Goal: Transaction & Acquisition: Obtain resource

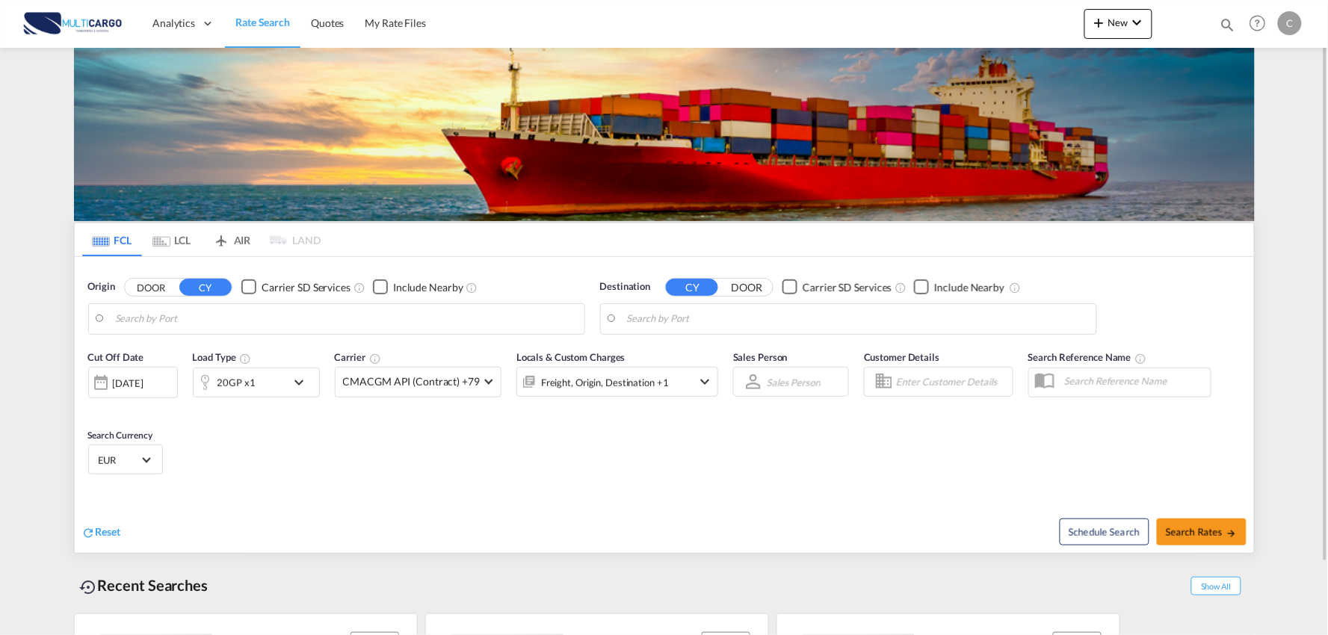
type input "Port of [GEOGRAPHIC_DATA], [GEOGRAPHIC_DATA], [GEOGRAPHIC_DATA]"
type input "Leixoes, Leixoes, PTLEI"
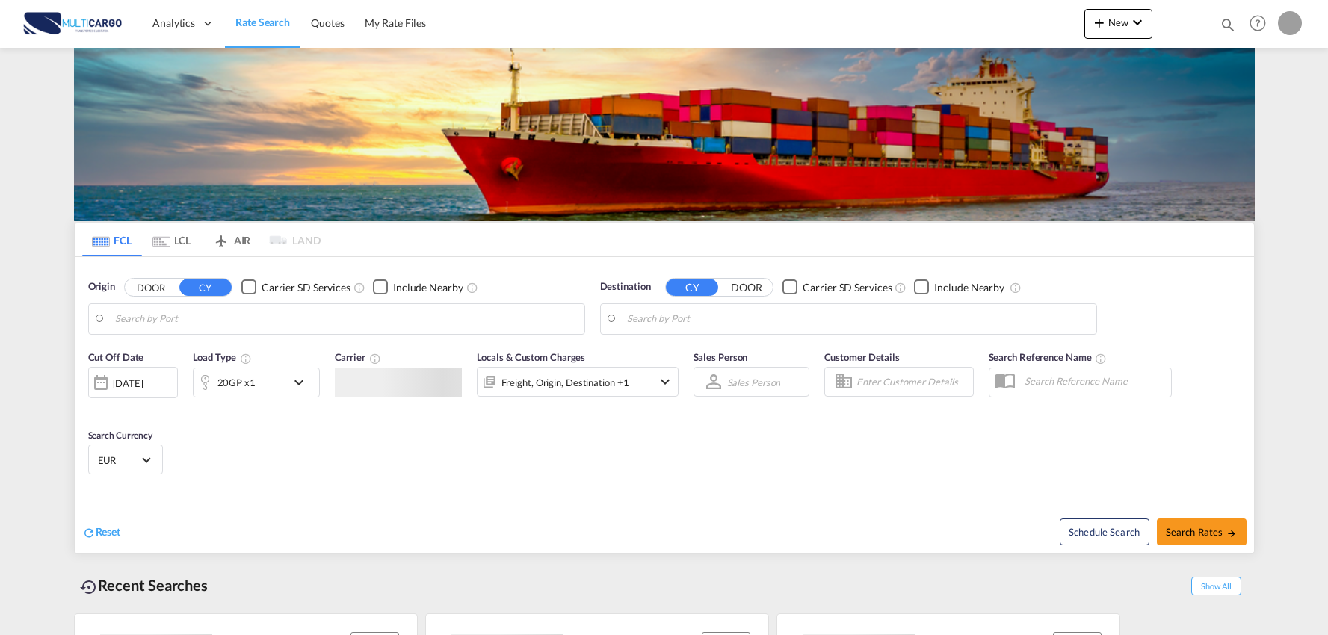
type input "Port of [GEOGRAPHIC_DATA], [GEOGRAPHIC_DATA], [GEOGRAPHIC_DATA]"
type input "Leixoes, Leixoes, PTLEI"
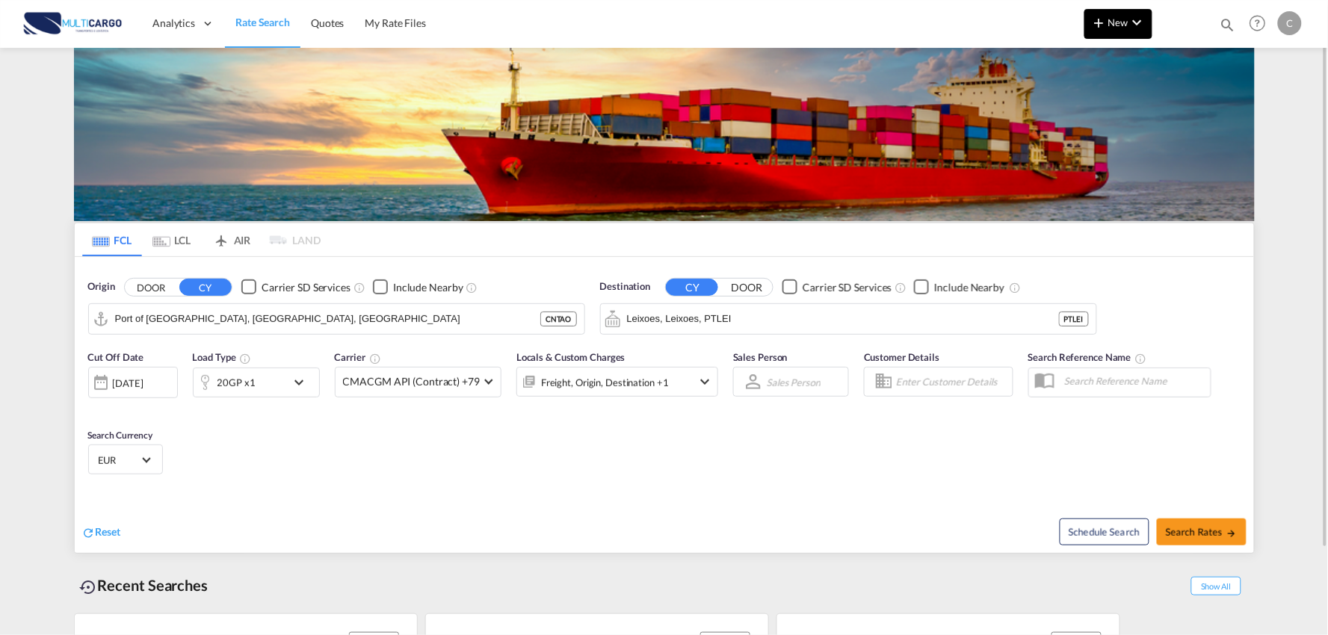
click at [1124, 26] on span "New" at bounding box center [1119, 22] width 56 height 12
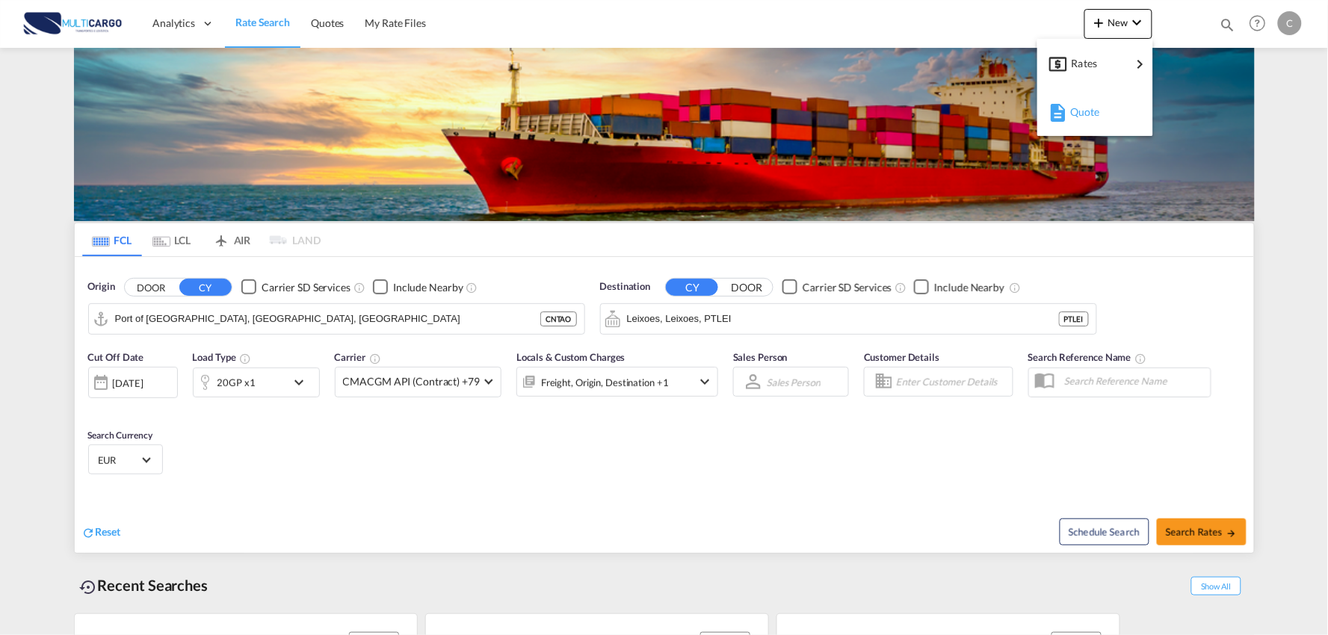
click at [1086, 114] on span "Quote" at bounding box center [1078, 112] width 16 height 30
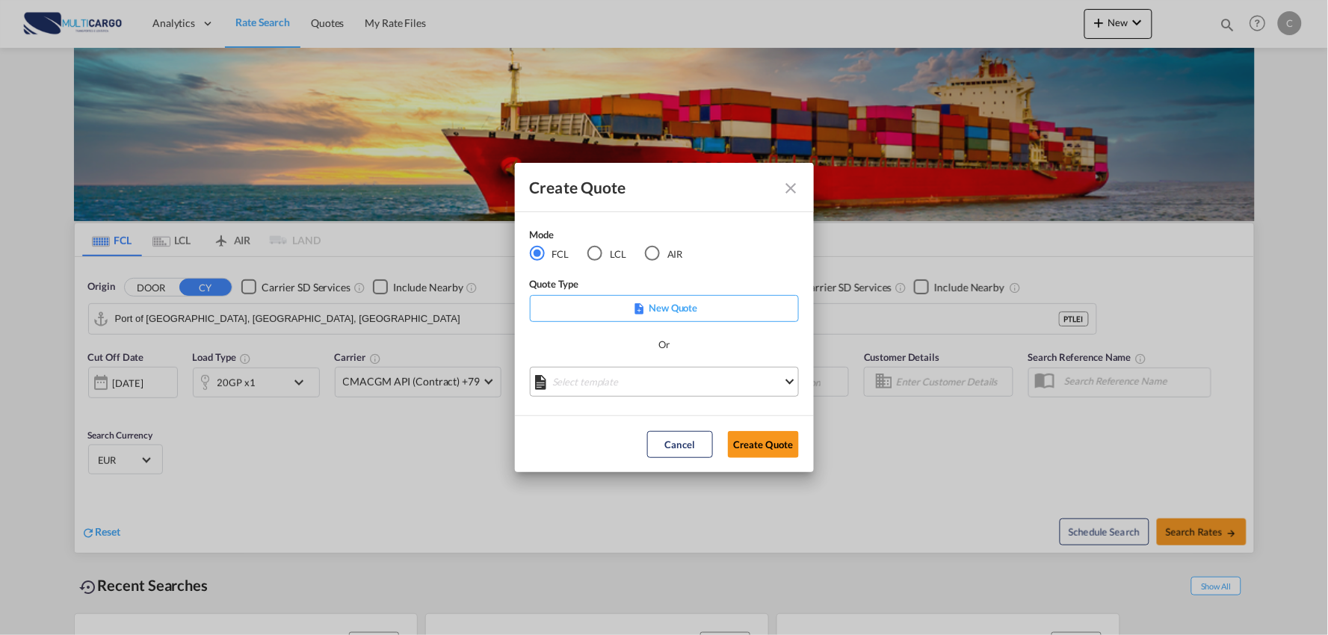
click at [604, 382] on md-select "Select template [DATE] IMP_EXW_FCL [PERSON_NAME] | [DATE] [DATE] IMP_DAP_FCL S/…" at bounding box center [664, 382] width 269 height 30
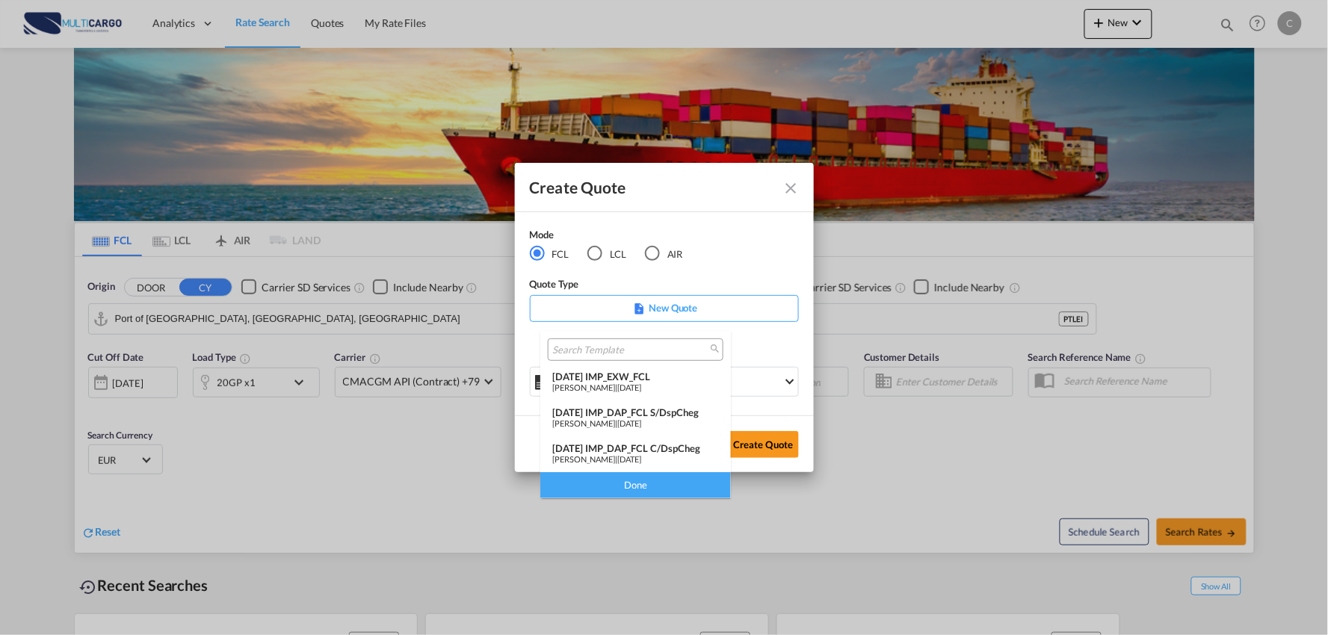
click at [674, 447] on div "[DATE] IMP_DAP_FCL C/DspCheg" at bounding box center [635, 449] width 167 height 12
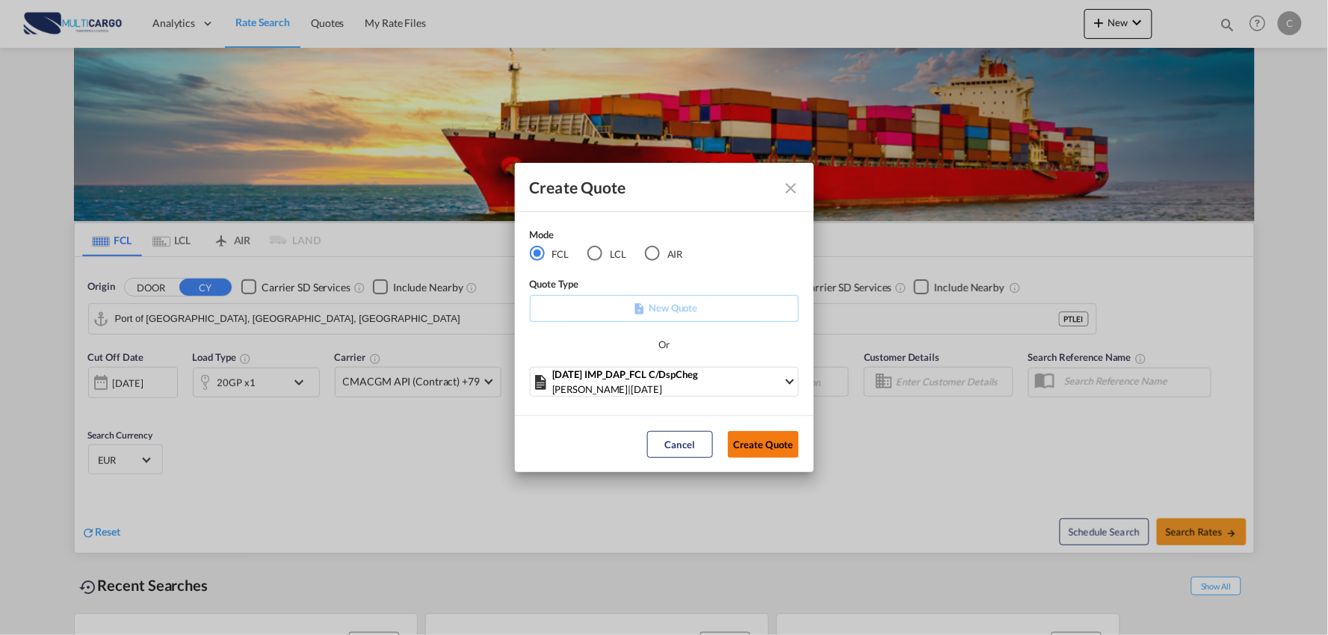
click at [759, 438] on button "Create Quote" at bounding box center [763, 444] width 71 height 27
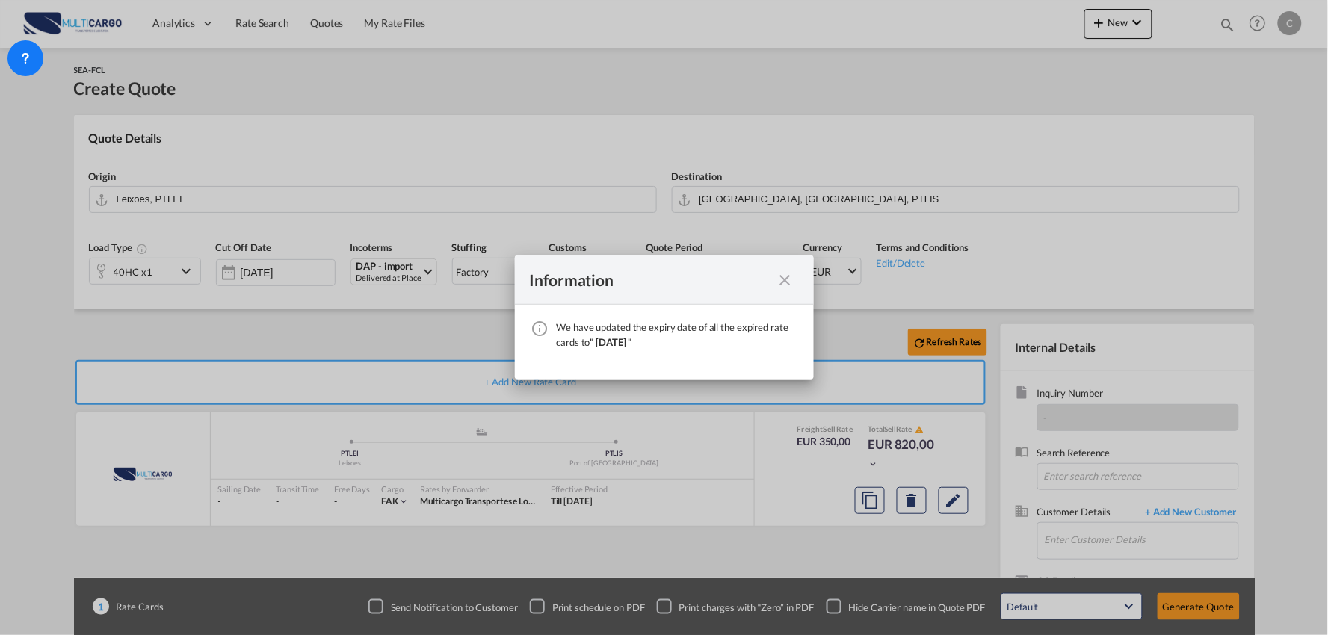
click at [789, 280] on md-icon "icon-close fg-AAA8AD cursor" at bounding box center [786, 280] width 18 height 18
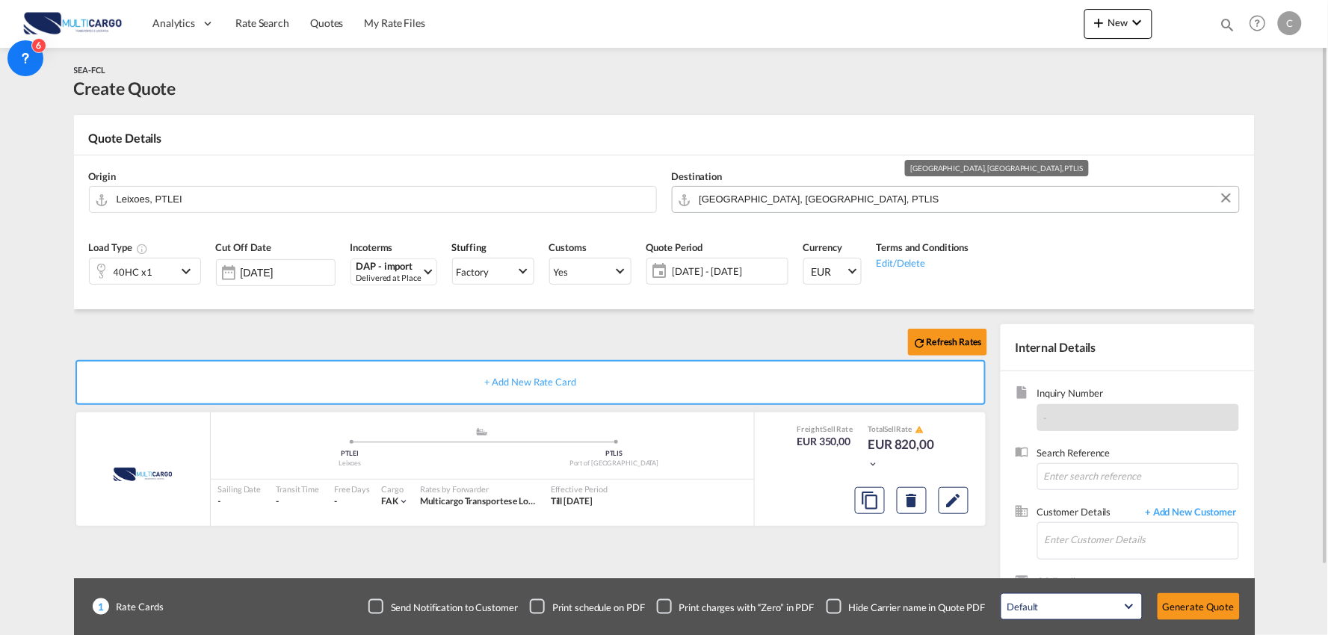
click at [794, 197] on input "[GEOGRAPHIC_DATA], [GEOGRAPHIC_DATA], PTLIS" at bounding box center [966, 199] width 532 height 26
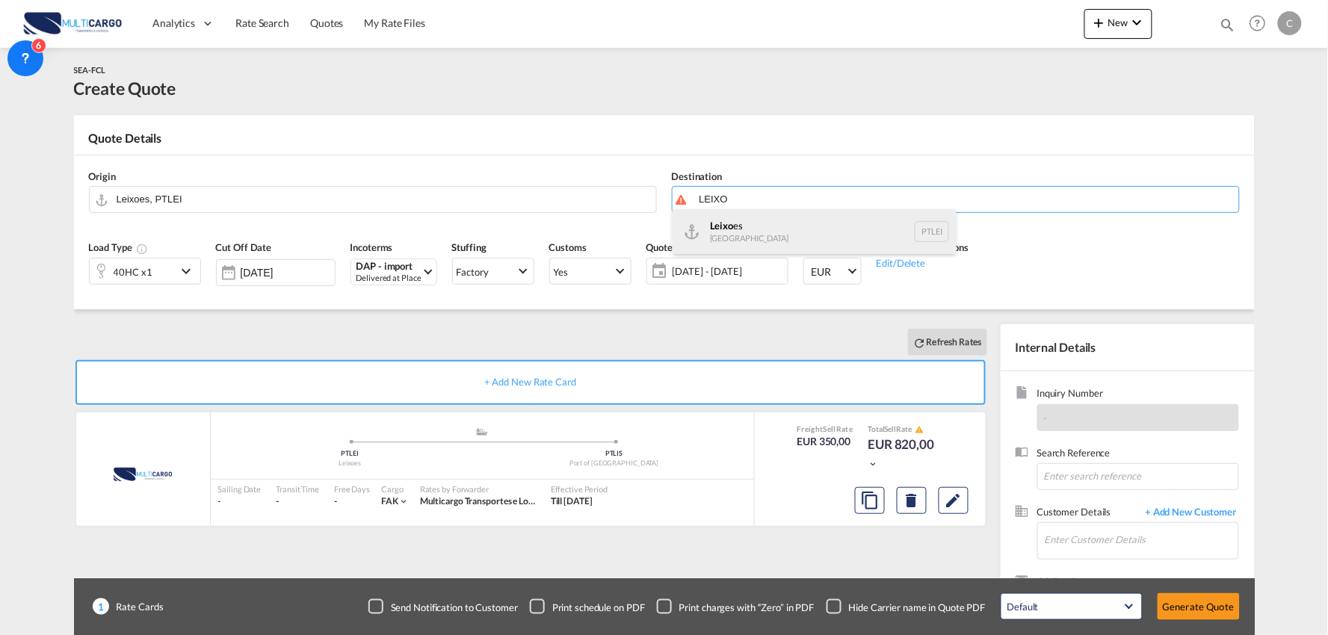
click at [735, 229] on div "Leixo es [GEOGRAPHIC_DATA] PTLEI" at bounding box center [815, 231] width 284 height 45
type input "Leixoes, PTLEI"
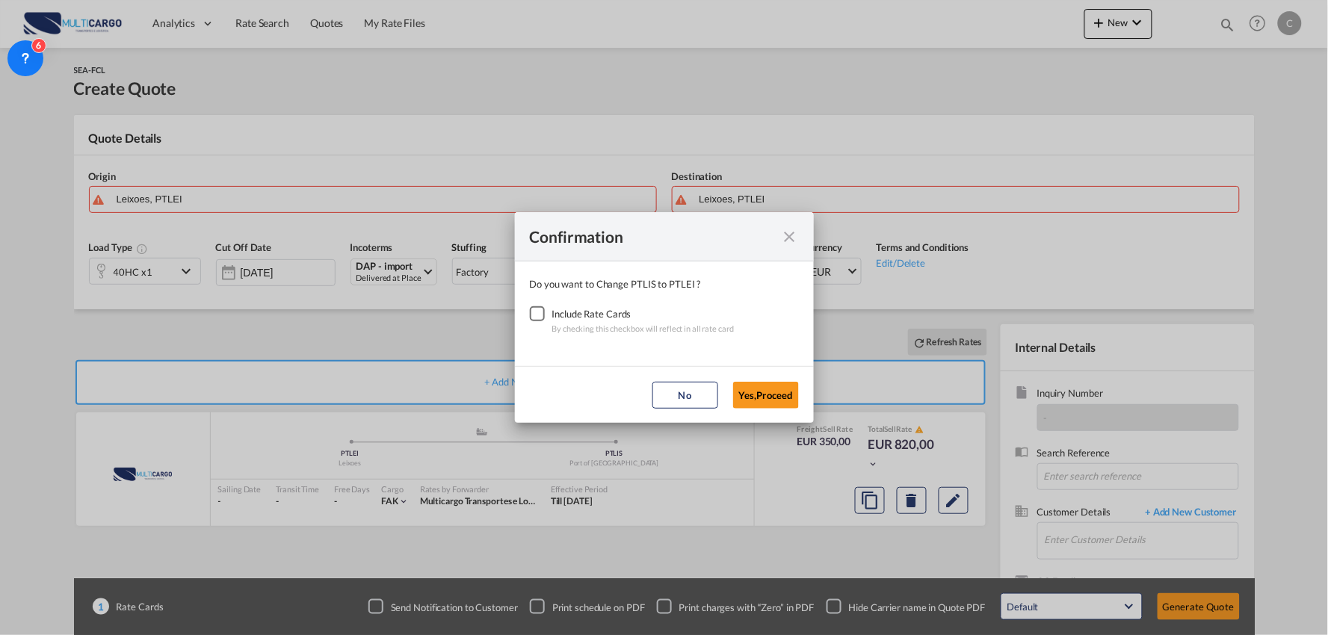
click at [537, 316] on div "Checkbox No Ink" at bounding box center [537, 313] width 15 height 15
click at [757, 404] on button "Yes,Proceed" at bounding box center [766, 395] width 66 height 27
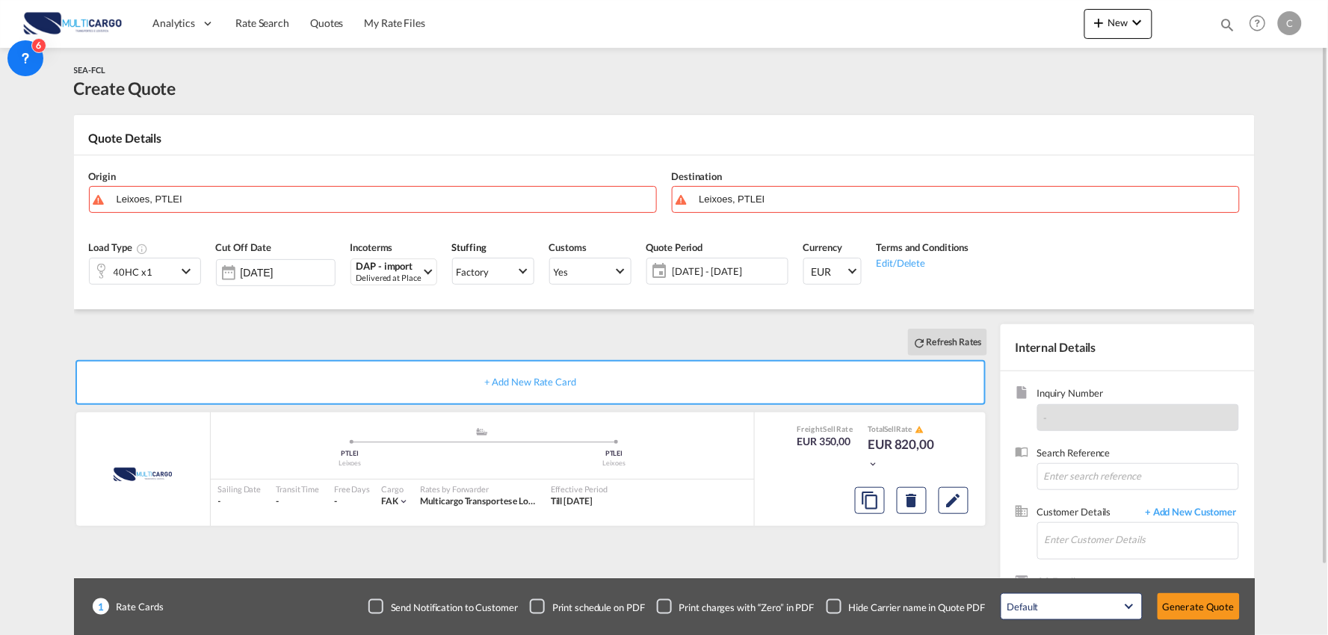
click at [834, 608] on div "Checkbox No Ink" at bounding box center [834, 607] width 15 height 15
click at [608, 335] on div "Refresh Rates" at bounding box center [533, 342] width 919 height 36
click at [187, 197] on input "Leixoes, PTLEI" at bounding box center [383, 199] width 532 height 26
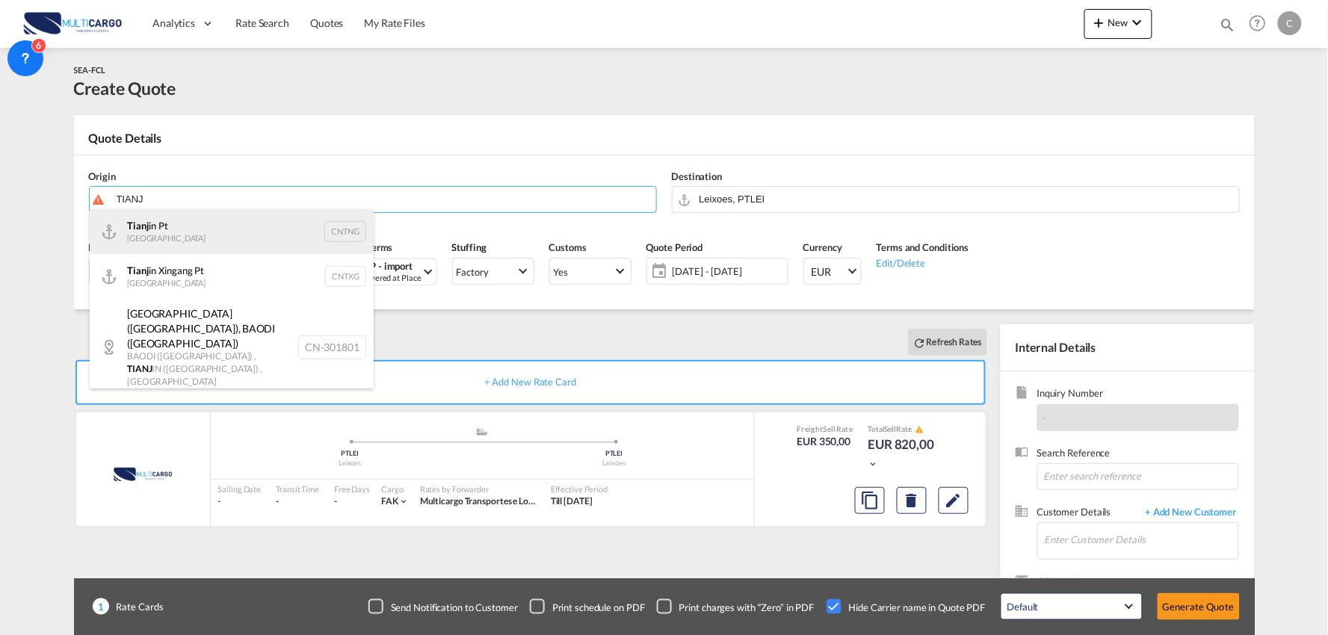
click at [200, 225] on div "Tianj in Pt China CNTNG" at bounding box center [232, 231] width 284 height 45
type input "Tianjin Pt, CNTNG"
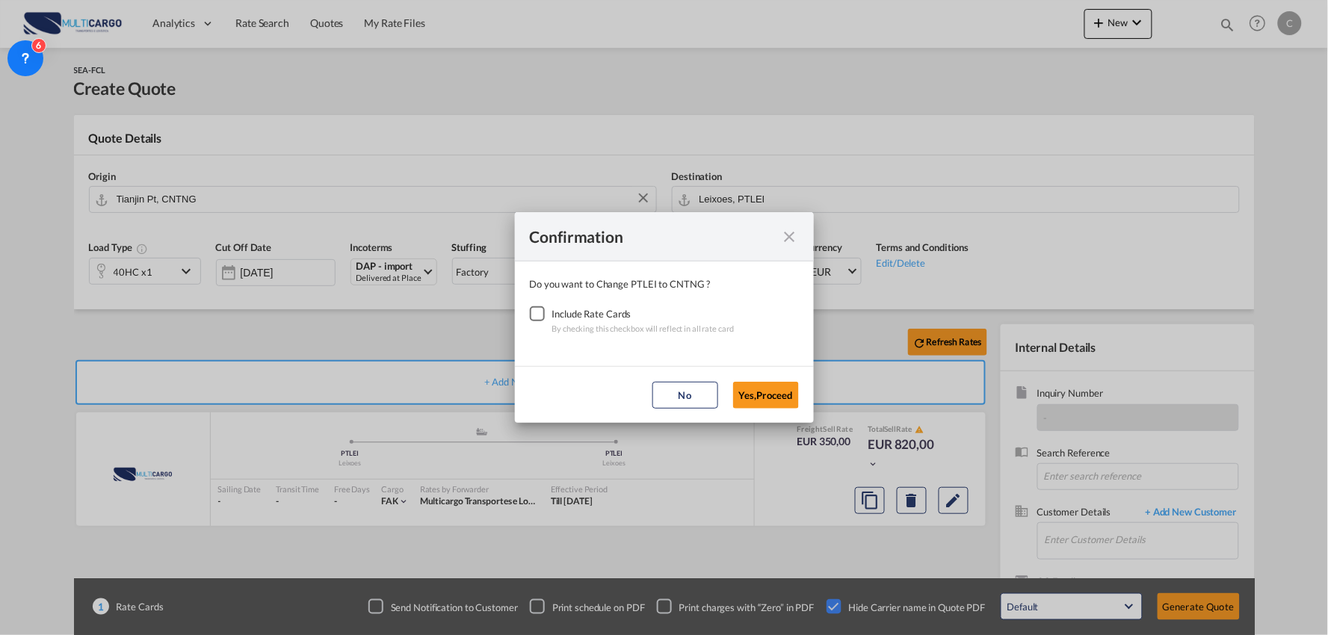
click at [531, 315] on div "Checkbox No Ink" at bounding box center [537, 313] width 15 height 15
click at [780, 396] on button "Yes,Proceed" at bounding box center [766, 395] width 66 height 27
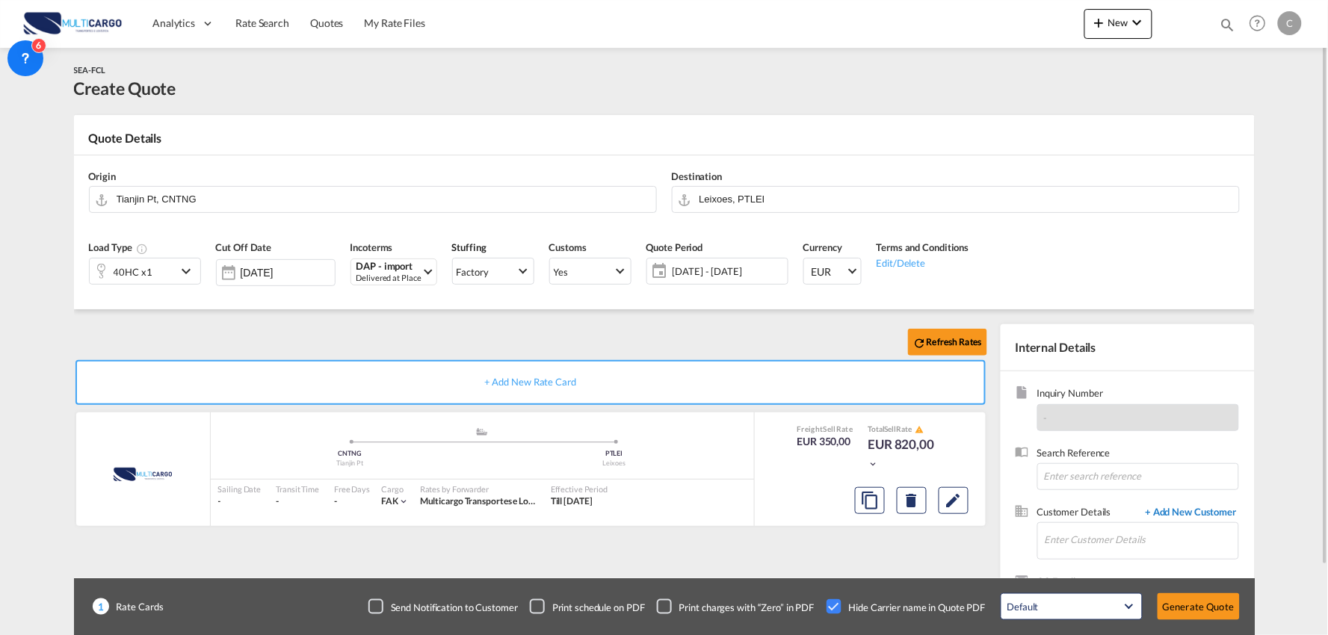
click at [1209, 507] on span "+ Add New Customer" at bounding box center [1188, 513] width 101 height 17
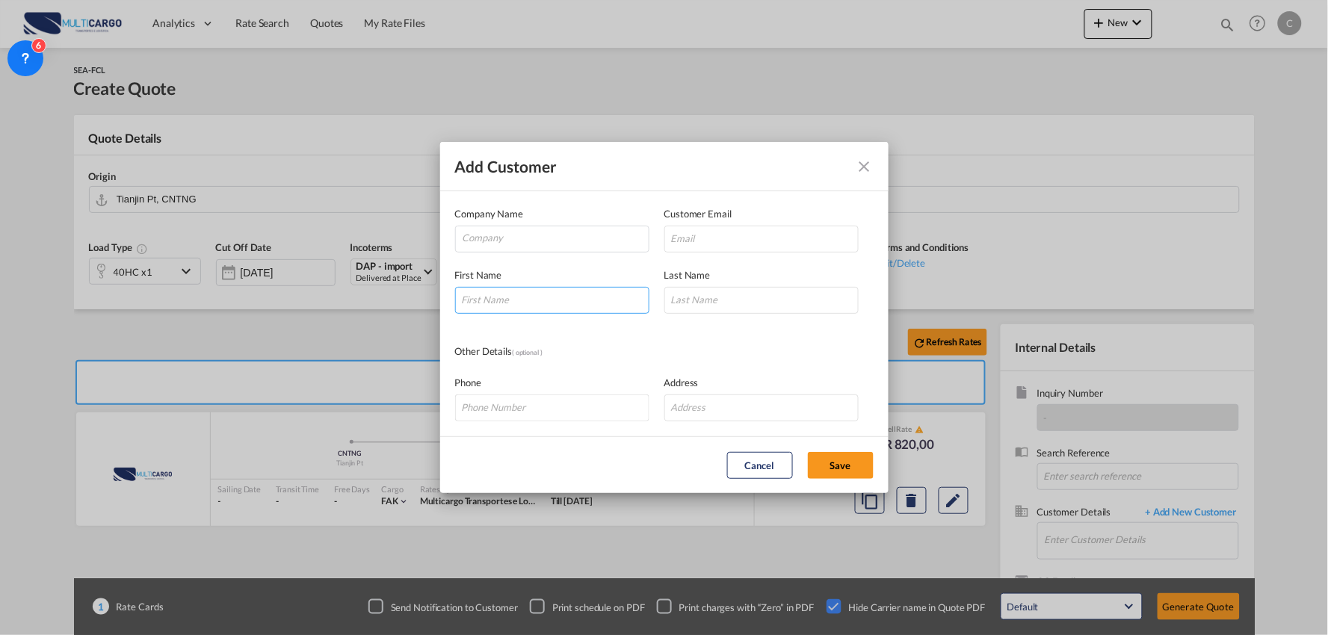
click at [499, 307] on input "Add Customer Company ..." at bounding box center [552, 300] width 194 height 27
drag, startPoint x: 528, startPoint y: 295, endPoint x: 255, endPoint y: 303, distance: 273.0
click at [259, 286] on div "Add Customer Company Name Customer Email First Name [PERSON_NAME] Last Name Oth…" at bounding box center [664, 317] width 1328 height 635
drag, startPoint x: 497, startPoint y: 302, endPoint x: 295, endPoint y: 297, distance: 201.9
click at [296, 297] on div "Add Customer Company Name Customer Email First Name Cherry Last Name Other Deta…" at bounding box center [664, 317] width 1328 height 635
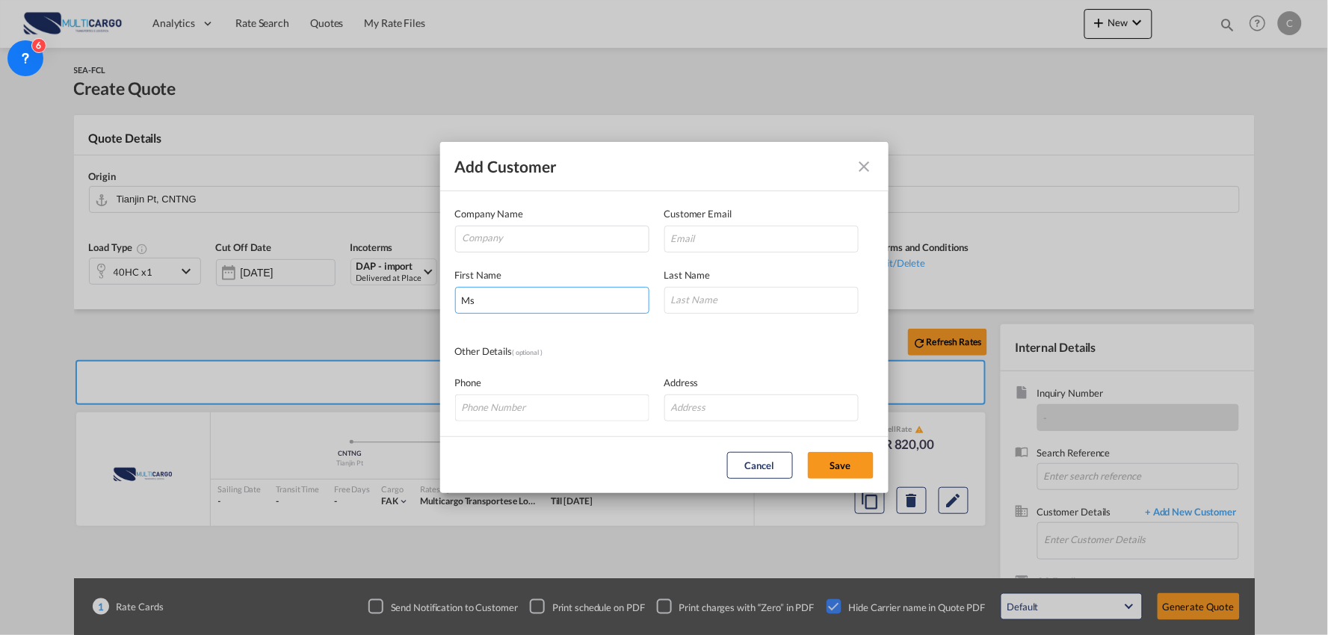
type input "Ms"
type input "Cherry"
click at [519, 236] on input "Company" at bounding box center [556, 237] width 186 height 22
click at [768, 244] on input "Cherry <[EMAIL_ADDRESS][DOMAIN_NAME]>" at bounding box center [762, 239] width 194 height 27
drag, startPoint x: 710, startPoint y: 237, endPoint x: 546, endPoint y: 243, distance: 164.6
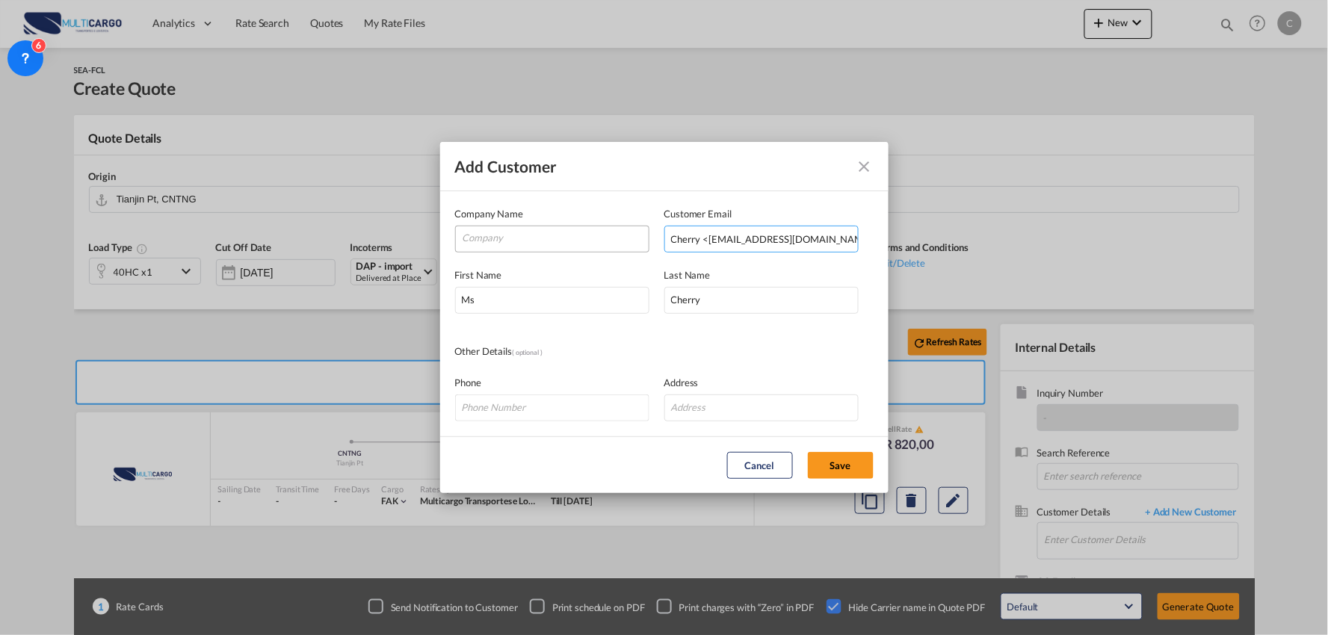
click at [487, 251] on div "Company Name Customer Email Cherry <[EMAIL_ADDRESS][DOMAIN_NAME]> Enter a valid…" at bounding box center [664, 229] width 419 height 46
click at [823, 234] on input "[EMAIL_ADDRESS][DOMAIN_NAME]>" at bounding box center [762, 239] width 194 height 27
type input "[EMAIL_ADDRESS][DOMAIN_NAME]"
click at [506, 240] on input "Company" at bounding box center [556, 237] width 186 height 22
paste input "HARMONY SHIPPING SERVICES LIMITED"
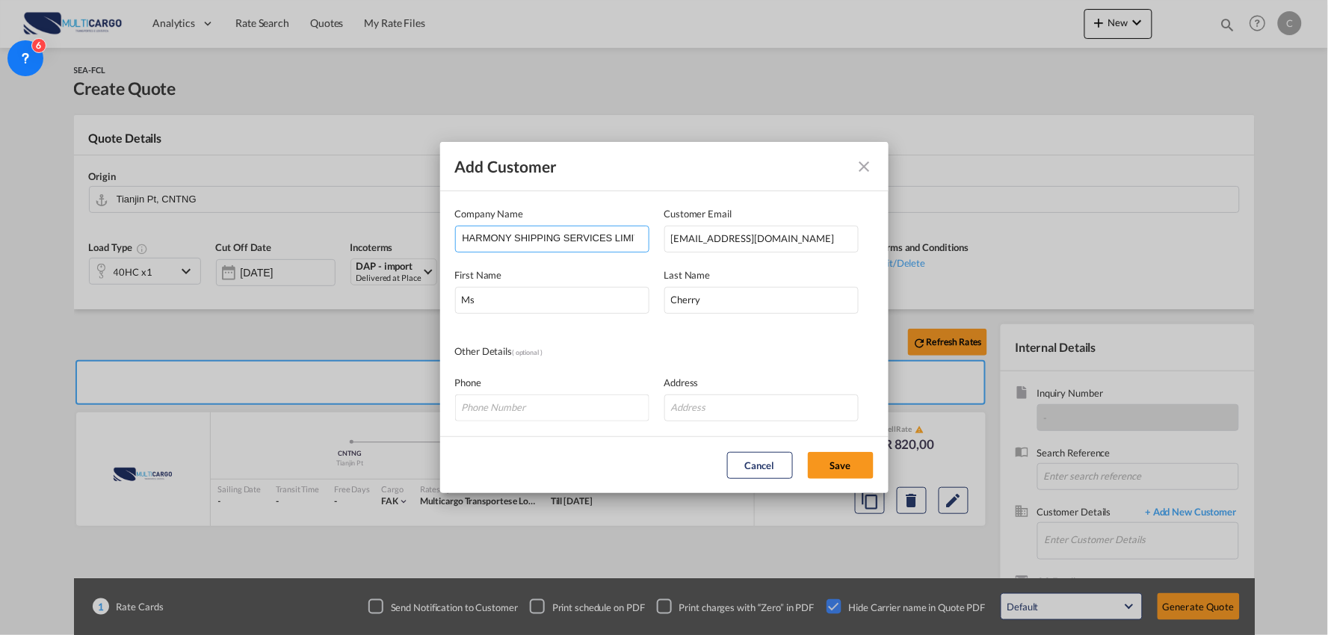
scroll to position [0, 9]
type input "HARMONY SHIPPING SERVICES LIMITED"
click at [692, 342] on md-dialog-content "Company Name HARMONY SHIPPING SERVICES LIMITED Customer Email [EMAIL_ADDRESS][D…" at bounding box center [664, 313] width 449 height 245
click at [587, 309] on input "Ms" at bounding box center [552, 300] width 194 height 27
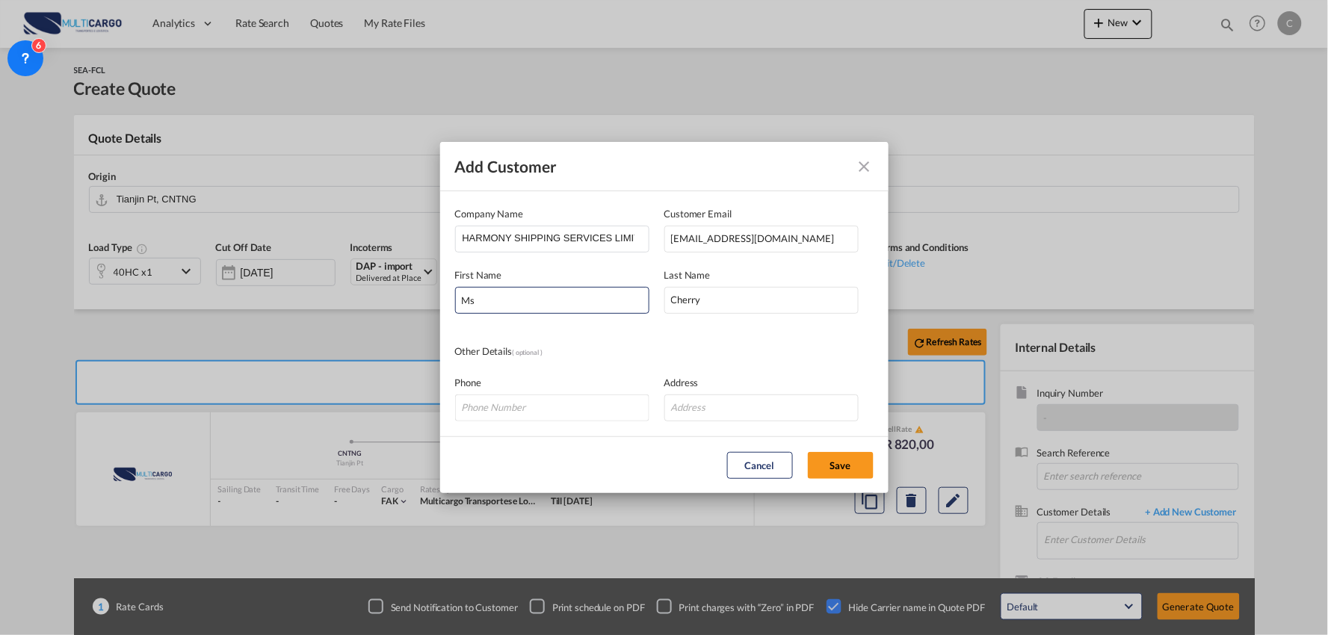
click at [762, 335] on md-dialog-content "Company Name HARMONY SHIPPING SERVICES LIMITED Customer Email [EMAIL_ADDRESS][D…" at bounding box center [664, 313] width 449 height 245
click at [839, 460] on button "Save" at bounding box center [841, 465] width 66 height 27
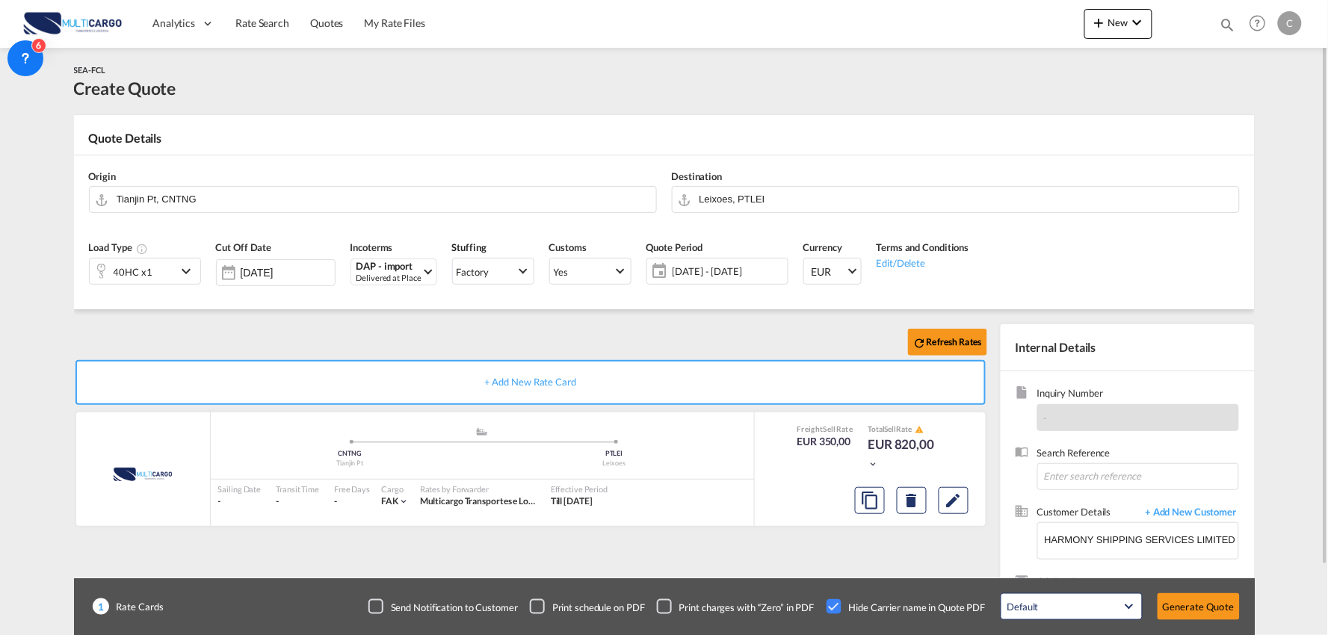
click at [299, 324] on div "Refresh Rates" at bounding box center [533, 342] width 919 height 36
click at [342, 338] on div "Refresh Rates" at bounding box center [533, 342] width 919 height 36
click at [177, 277] on md-icon "icon-chevron-down" at bounding box center [188, 271] width 22 height 18
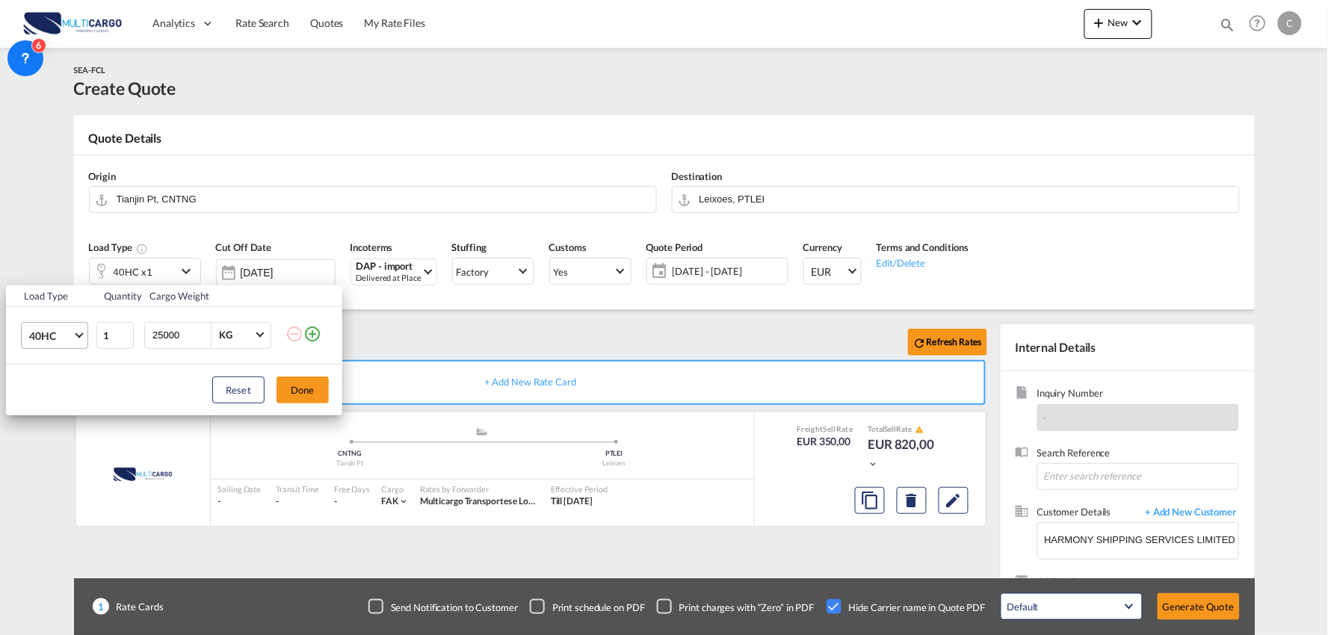
click at [63, 335] on span "40HC" at bounding box center [50, 336] width 43 height 15
click at [45, 259] on div "20OT" at bounding box center [41, 266] width 25 height 15
click at [306, 395] on button "Done" at bounding box center [303, 390] width 52 height 27
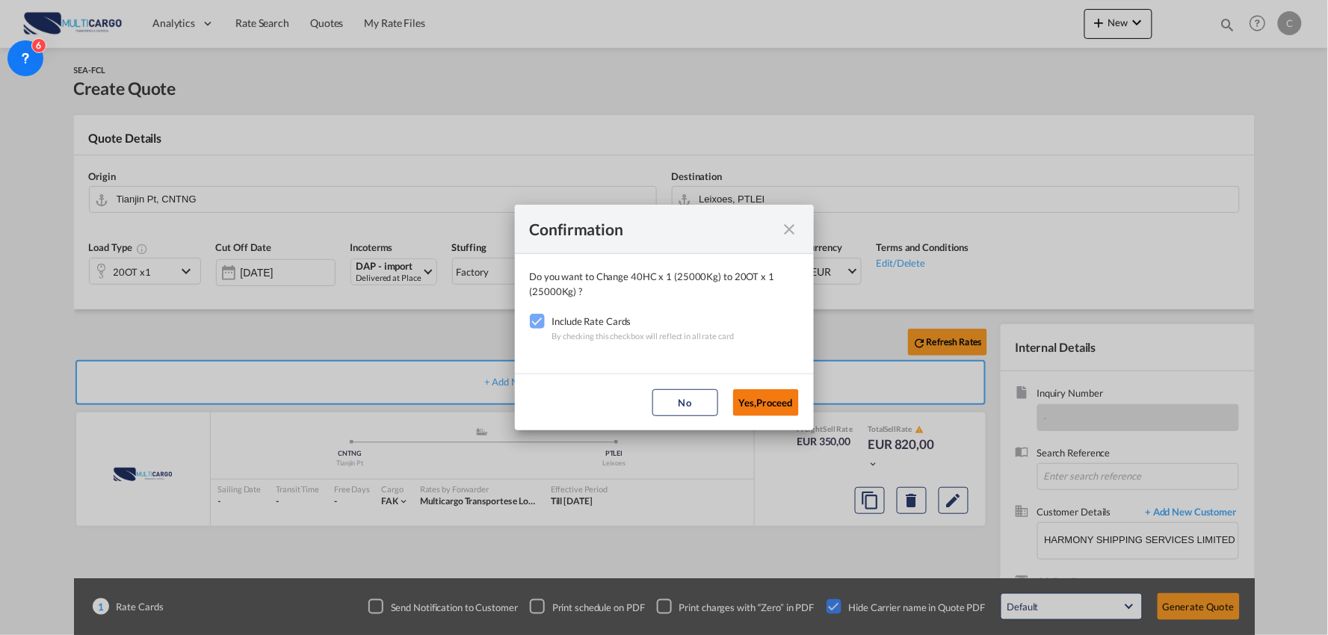
click at [765, 402] on button "Yes,Proceed" at bounding box center [766, 402] width 66 height 27
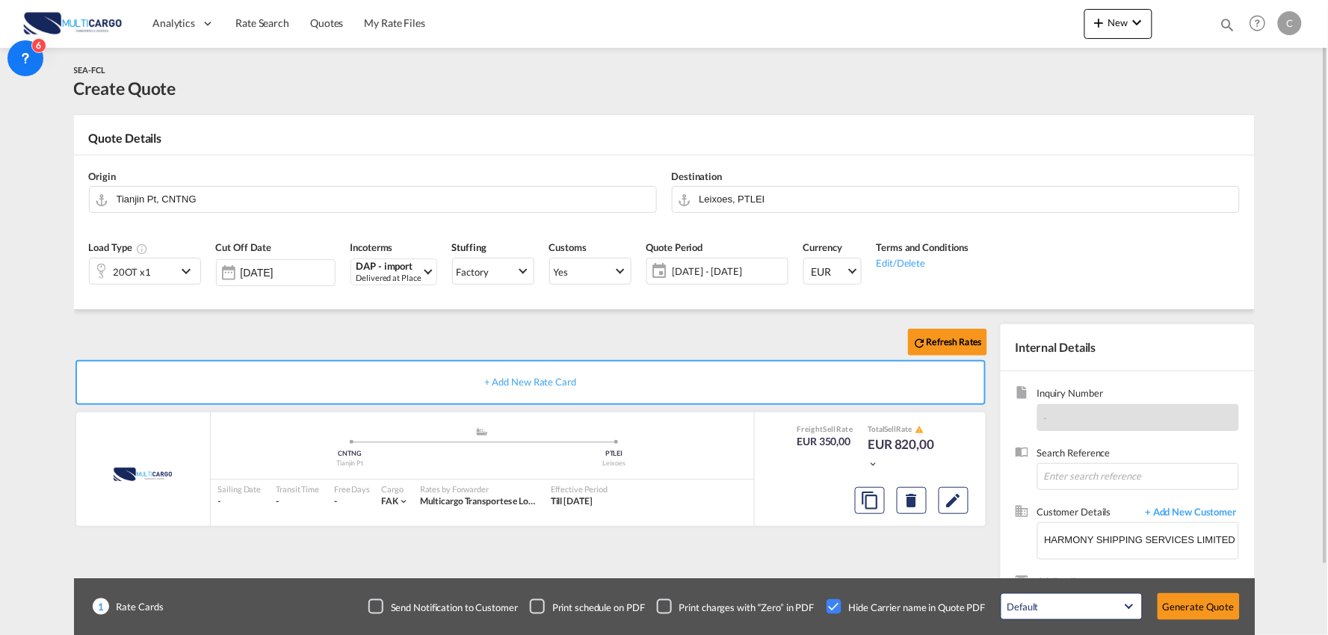
click at [336, 310] on div "Refresh Rates + Add New Rate Card MultiCargo added by you .a{fill:#aaa8ad;} .a{…" at bounding box center [664, 476] width 1181 height 335
click at [1204, 606] on button "Generate Quote" at bounding box center [1199, 607] width 82 height 27
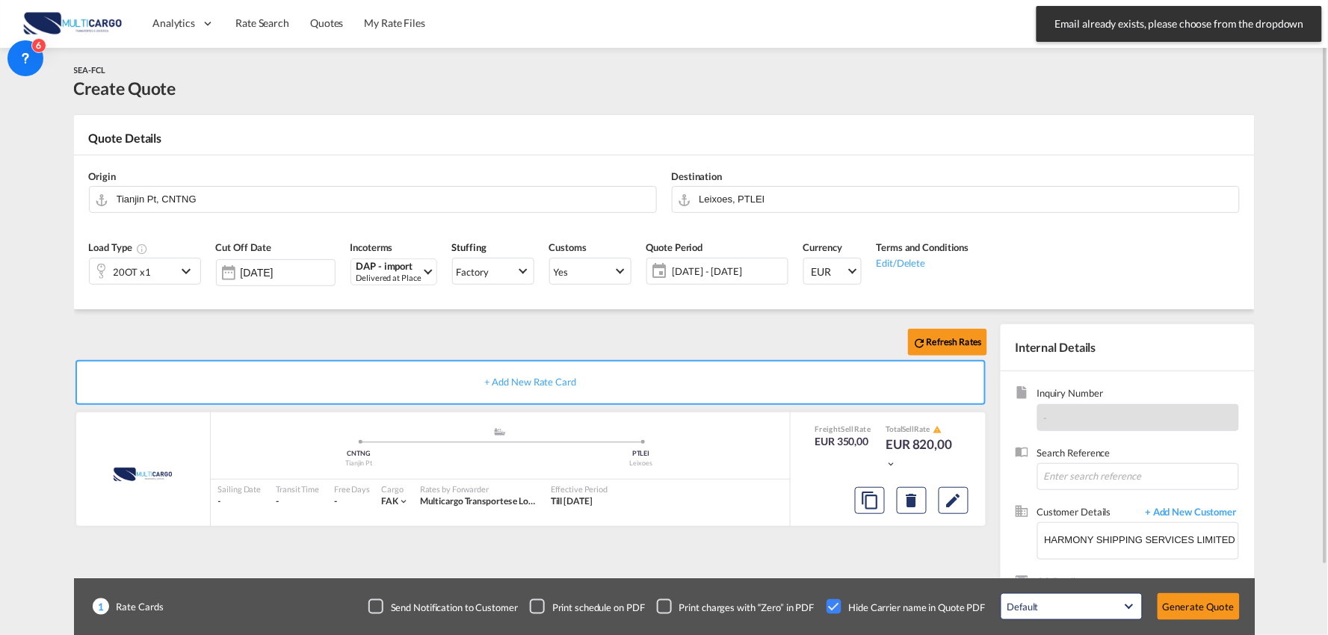
scroll to position [77, 0]
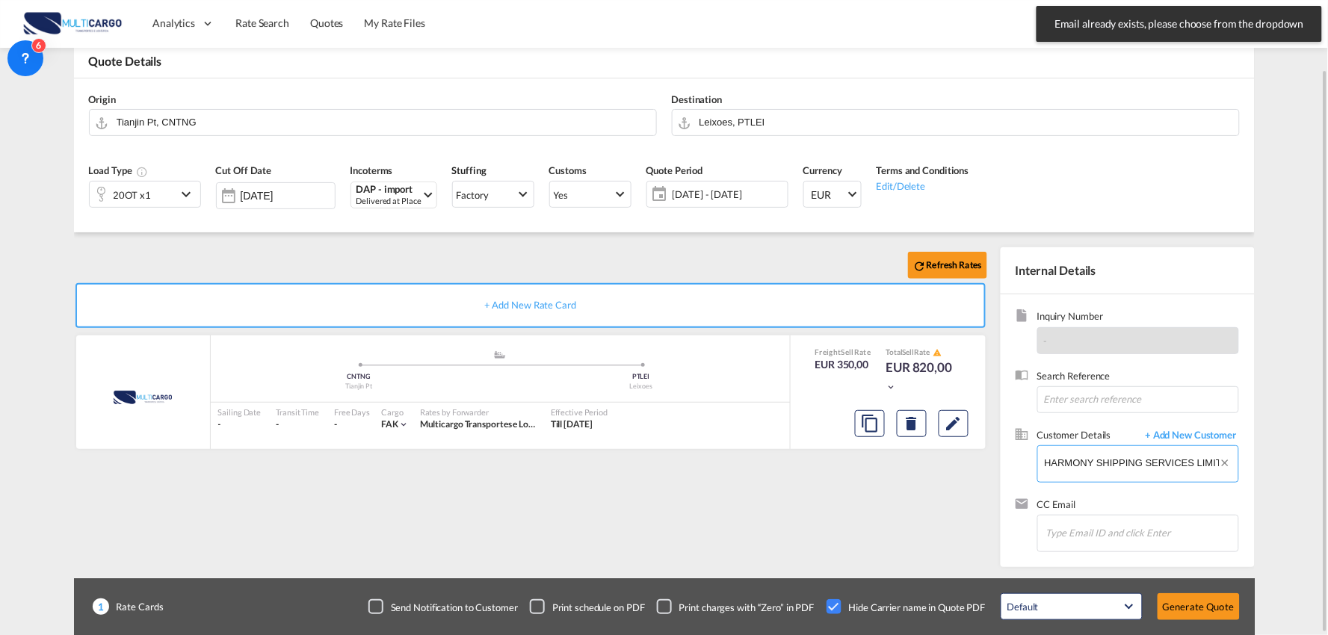
click at [1115, 473] on input "HARMONY SHIPPING SERVICES LIMITED, [PERSON_NAME], [EMAIL_ADDRESS][DOMAIN_NAME]" at bounding box center [1142, 463] width 194 height 34
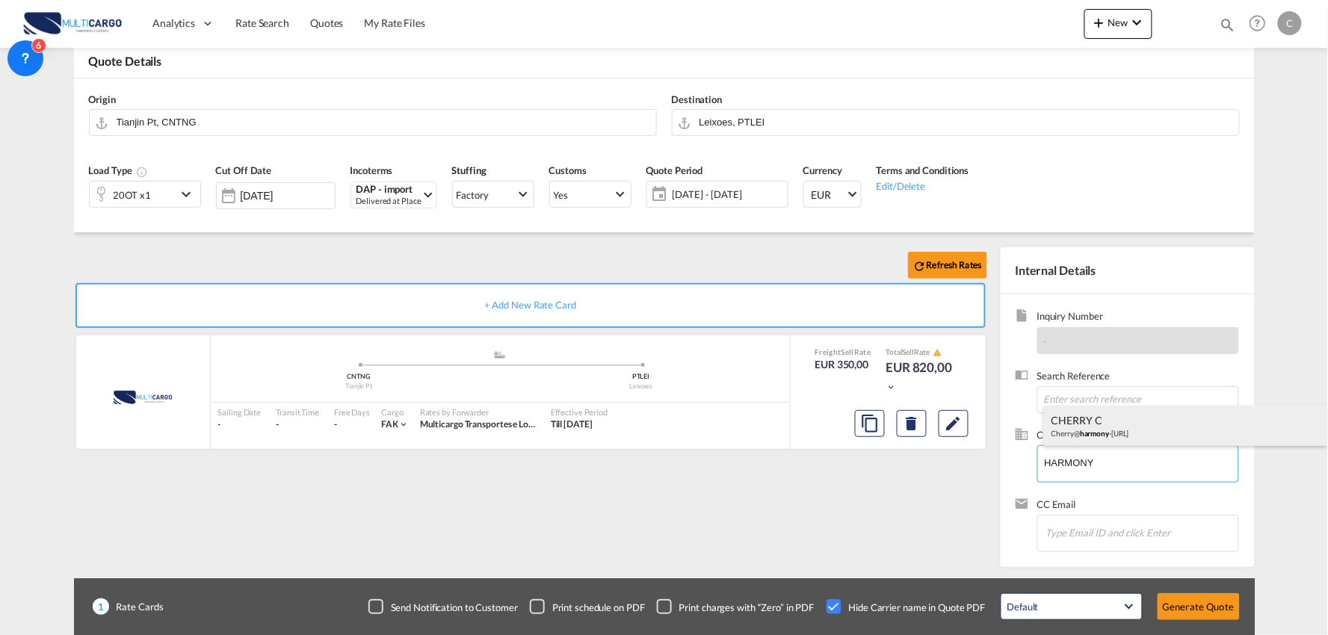
click at [1092, 424] on div "CHERRY C Cherry@ harmony -[URL]" at bounding box center [1186, 426] width 284 height 40
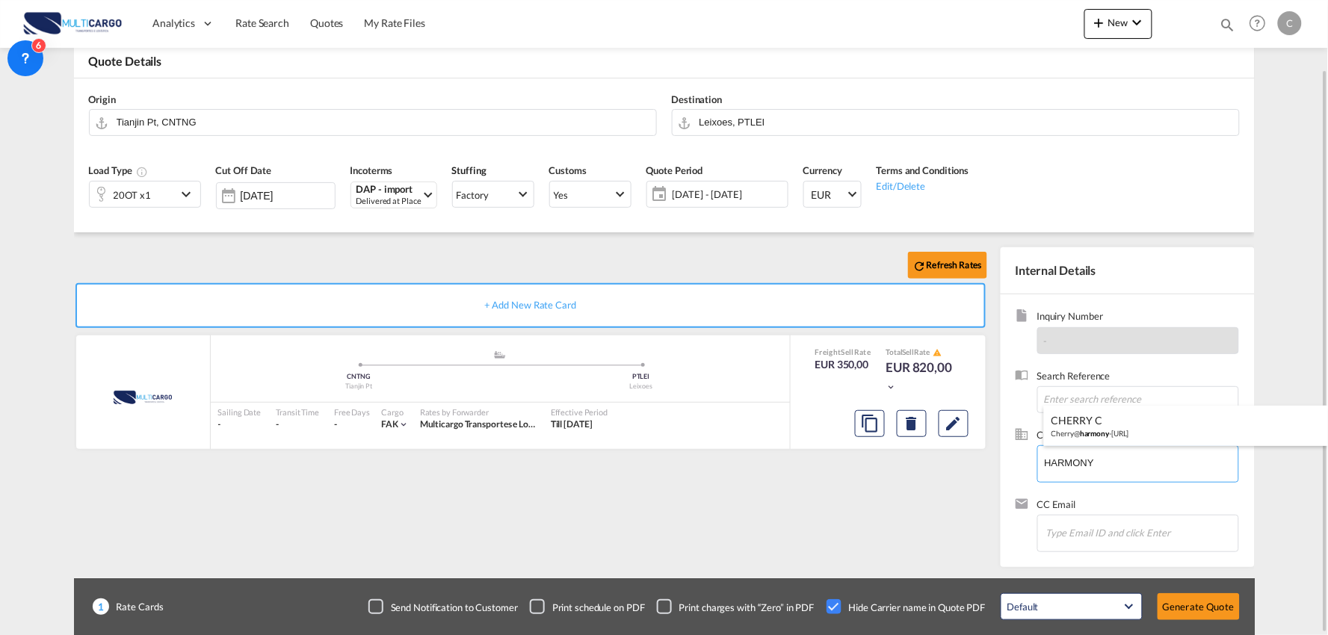
type input "HARMONY SHIPPING SERVICES LIMITED, CHERRY C, [EMAIL_ADDRESS][DOMAIN_NAME]"
click at [744, 501] on div "Refresh Rates + Add New Rate Card MultiCargo added by you .a{fill:#aaa8ad;} .a{…" at bounding box center [533, 403] width 919 height 312
click at [1208, 601] on button "Generate Quote" at bounding box center [1199, 607] width 82 height 27
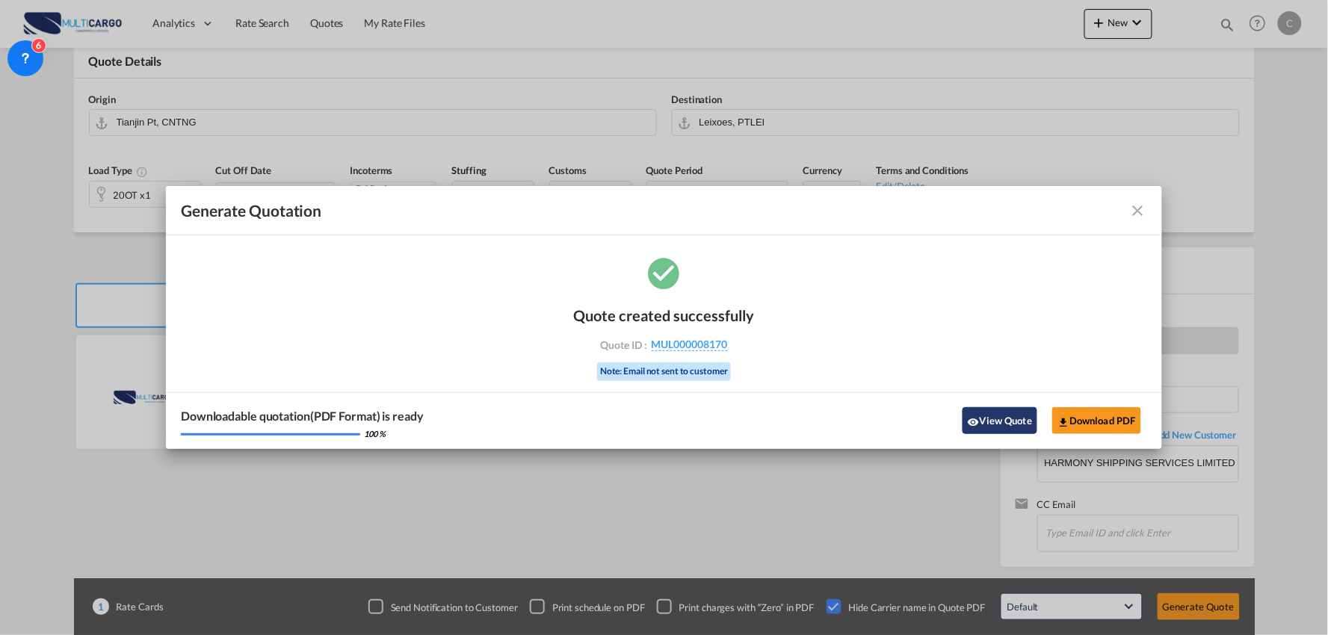
click at [1014, 422] on button "View Quote" at bounding box center [1000, 420] width 75 height 27
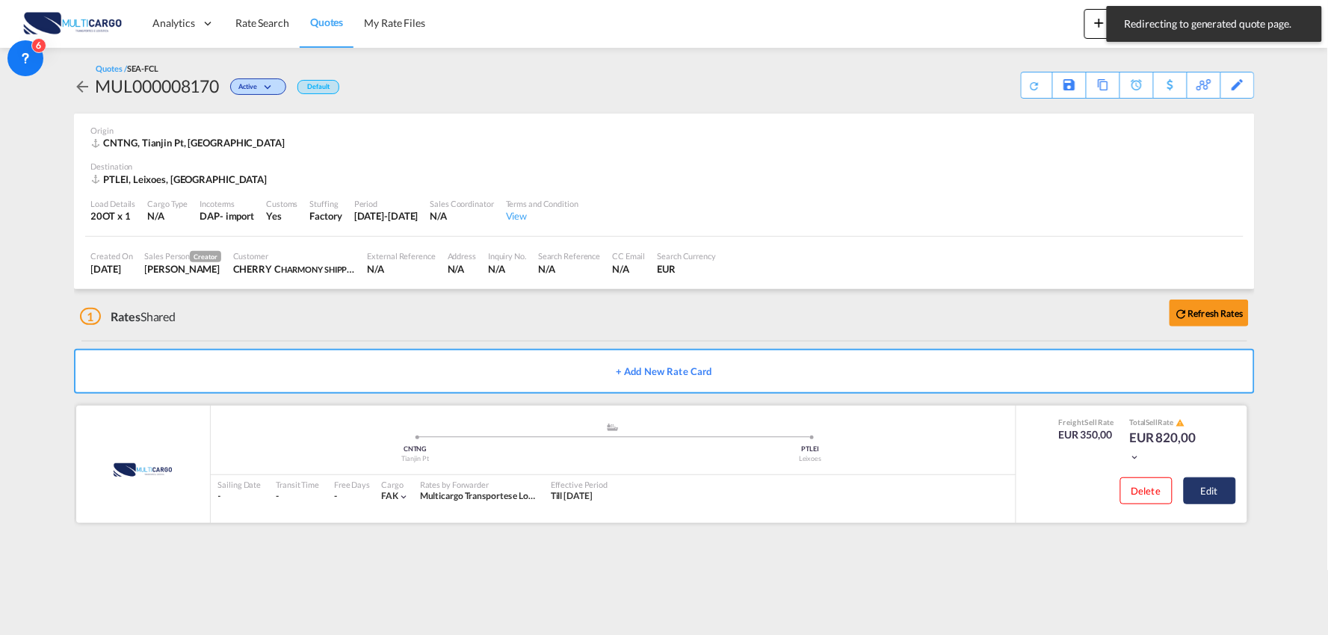
click at [1218, 497] on button "Edit" at bounding box center [1210, 491] width 52 height 27
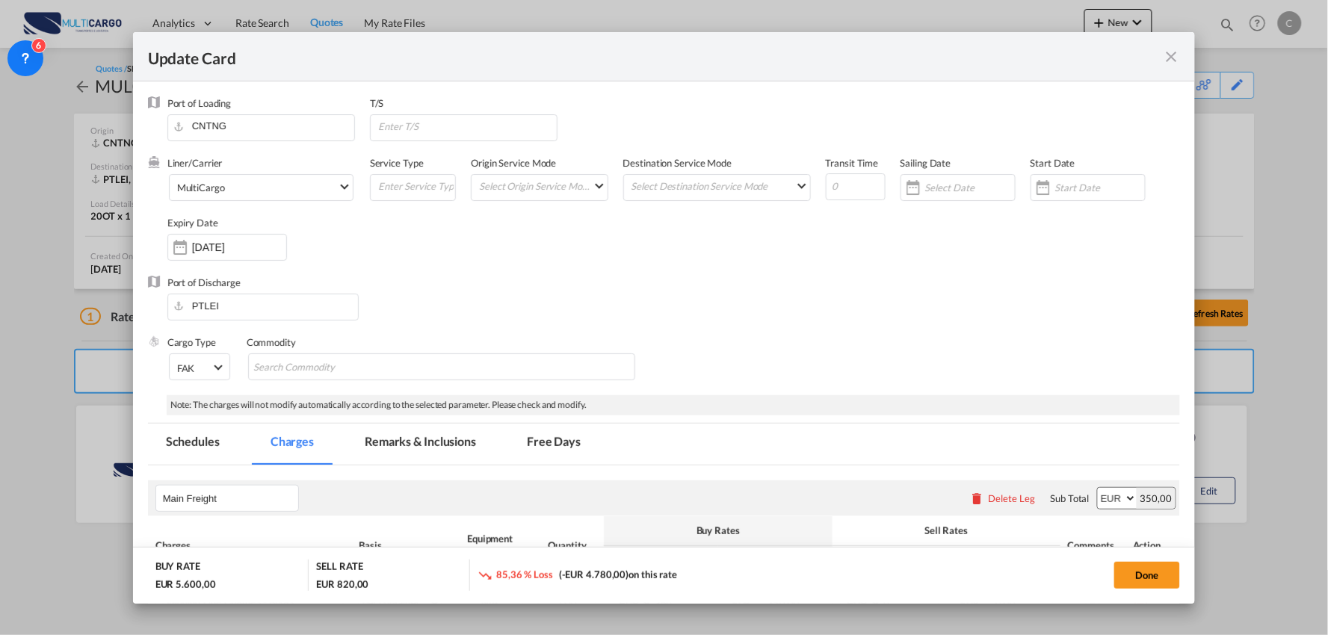
select select "per container"
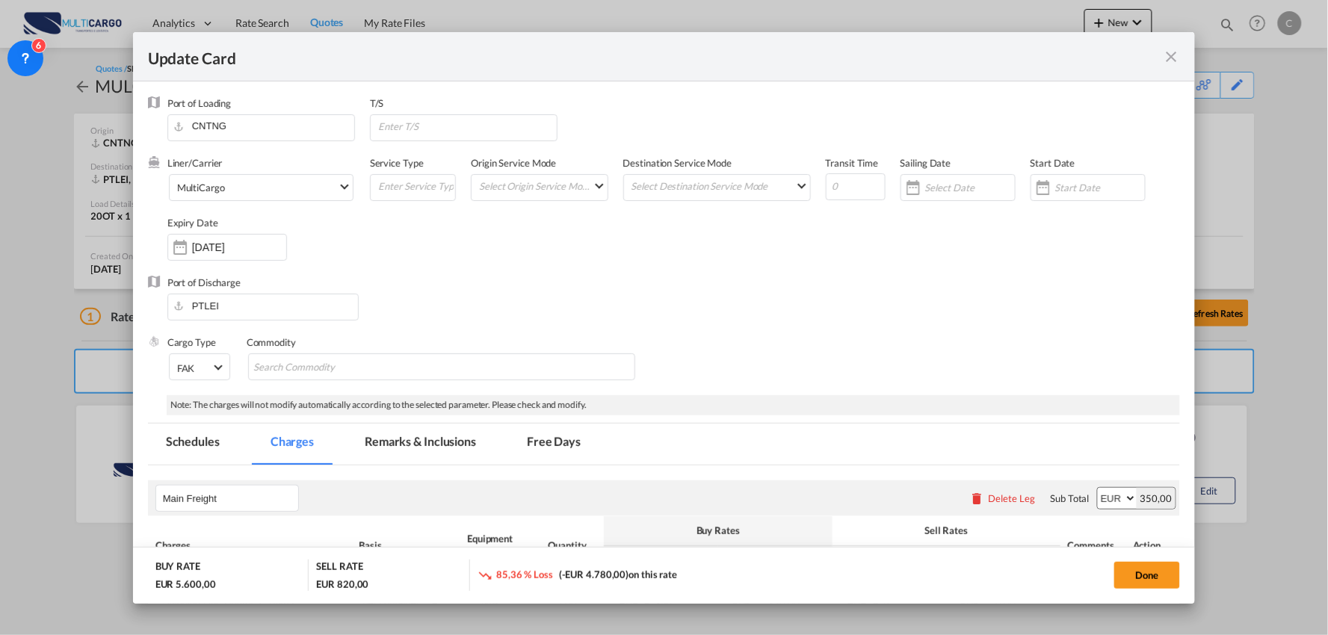
select select "per container"
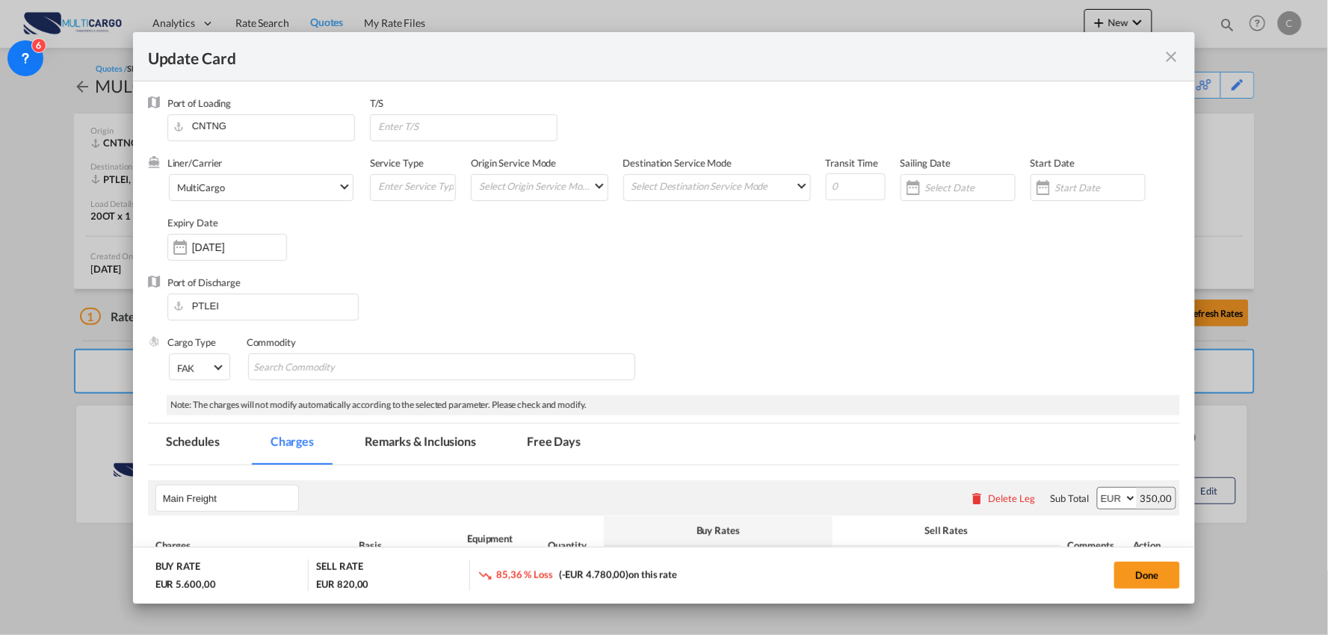
select select "per container"
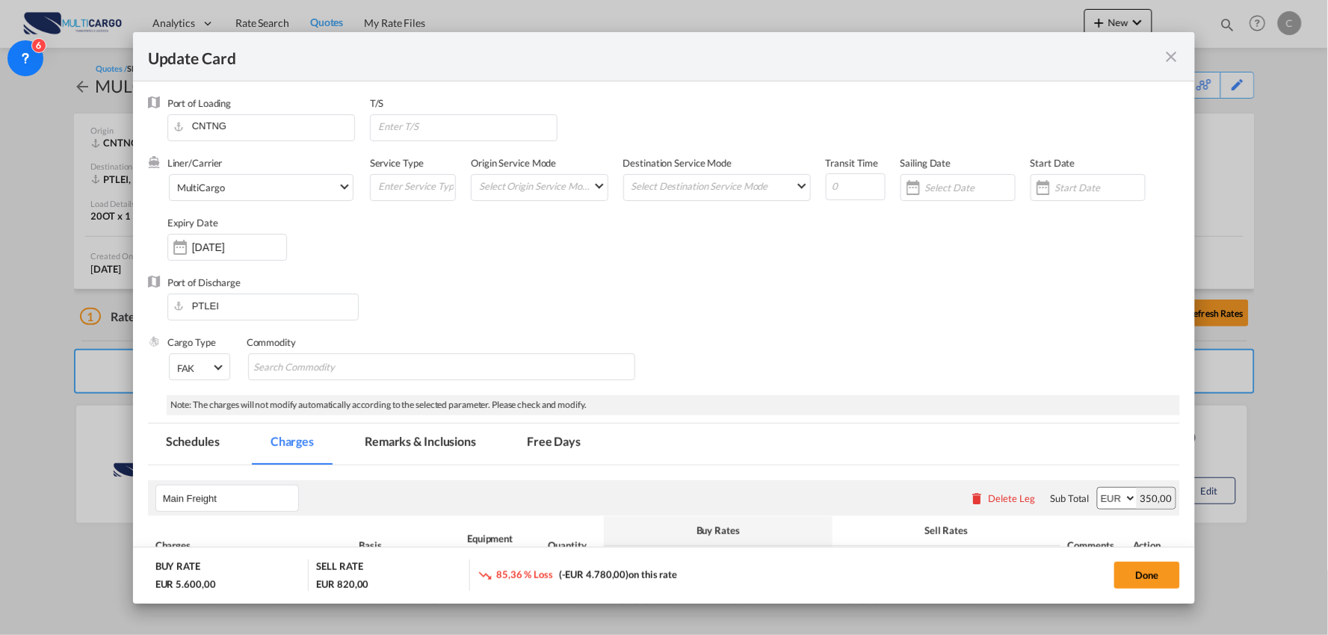
select select "per B/L"
select select "per container"
select select "per B/L"
select select "per container"
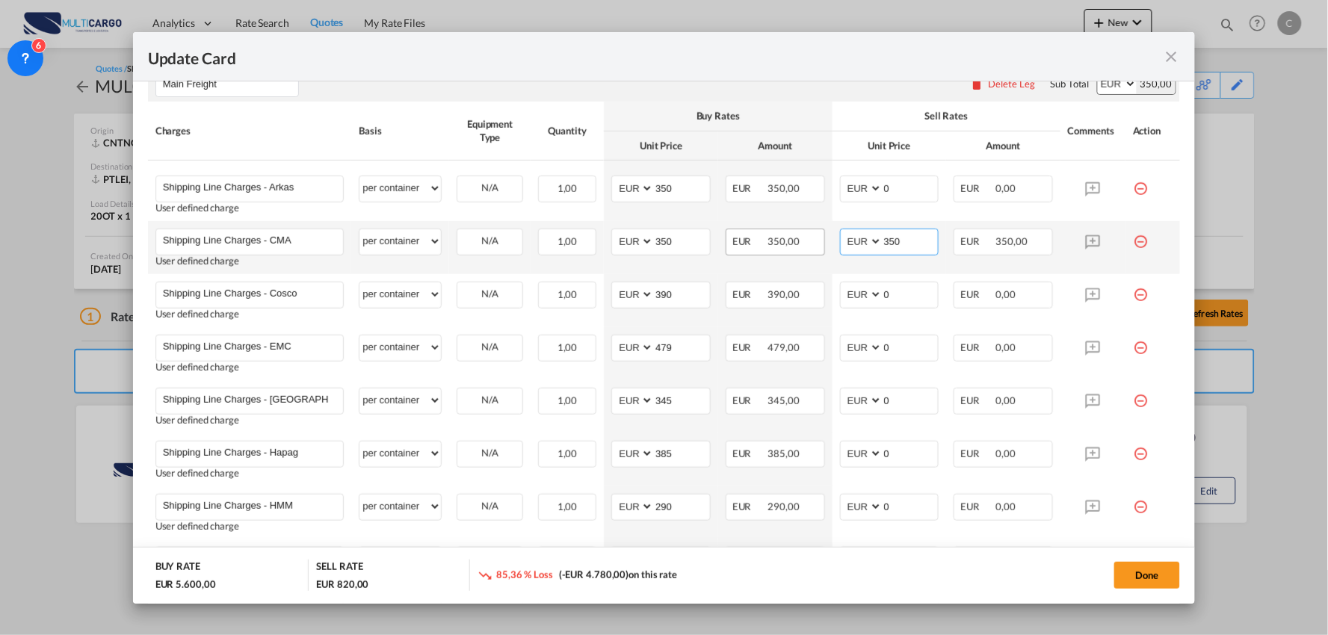
drag, startPoint x: 902, startPoint y: 250, endPoint x: 811, endPoint y: 240, distance: 91.8
click at [805, 236] on tr "Shipping Line Charges - CMA Please Enter User Defined Charges Cannot Be Publish…" at bounding box center [664, 247] width 1033 height 53
type input "0"
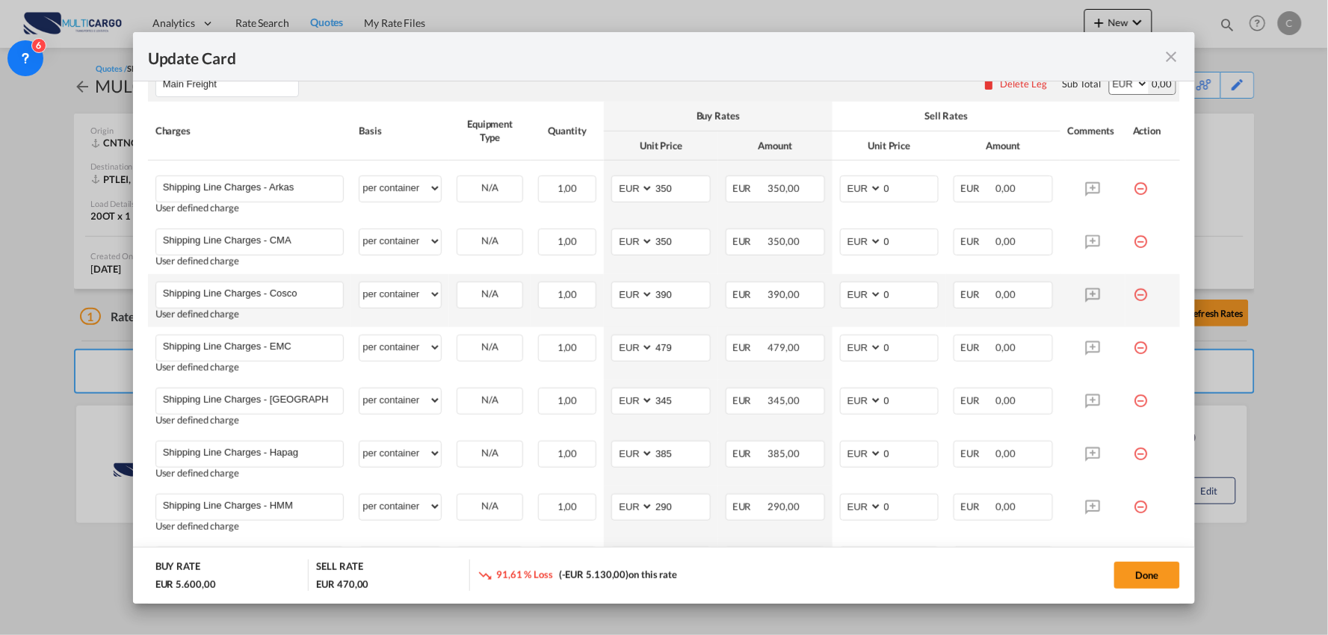
drag, startPoint x: 810, startPoint y: 324, endPoint x: 832, endPoint y: 316, distance: 23.9
click at [810, 324] on td "EUR 390,00" at bounding box center [775, 300] width 114 height 53
drag, startPoint x: 896, startPoint y: 293, endPoint x: 827, endPoint y: 293, distance: 68.8
click at [833, 293] on td "AED AFN ALL AMD ANG AOA ARS AUD AWG AZN BAM BBD BDT BGN BHD BIF BMD BND [PERSON…" at bounding box center [890, 300] width 114 height 53
type input "395"
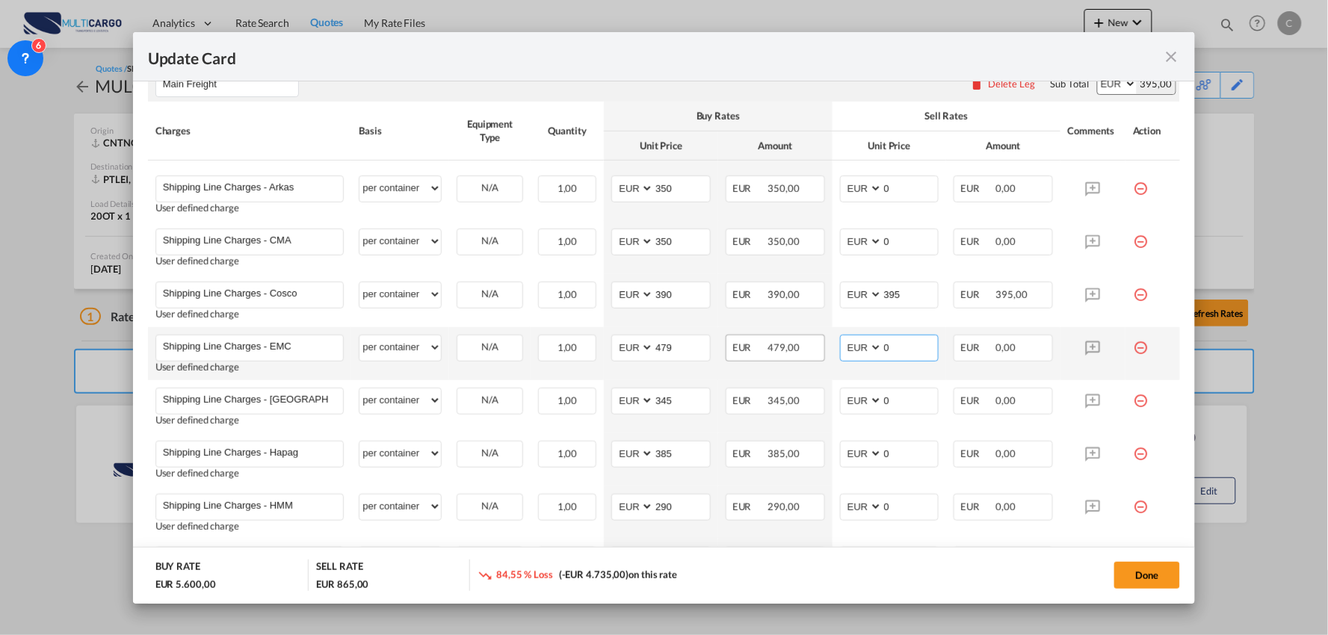
drag, startPoint x: 812, startPoint y: 348, endPoint x: 798, endPoint y: 335, distance: 19.1
click at [796, 348] on tr "Shipping Line Charges - EMC Please Enter User Defined Charges Cannot Be Publish…" at bounding box center [664, 353] width 1033 height 53
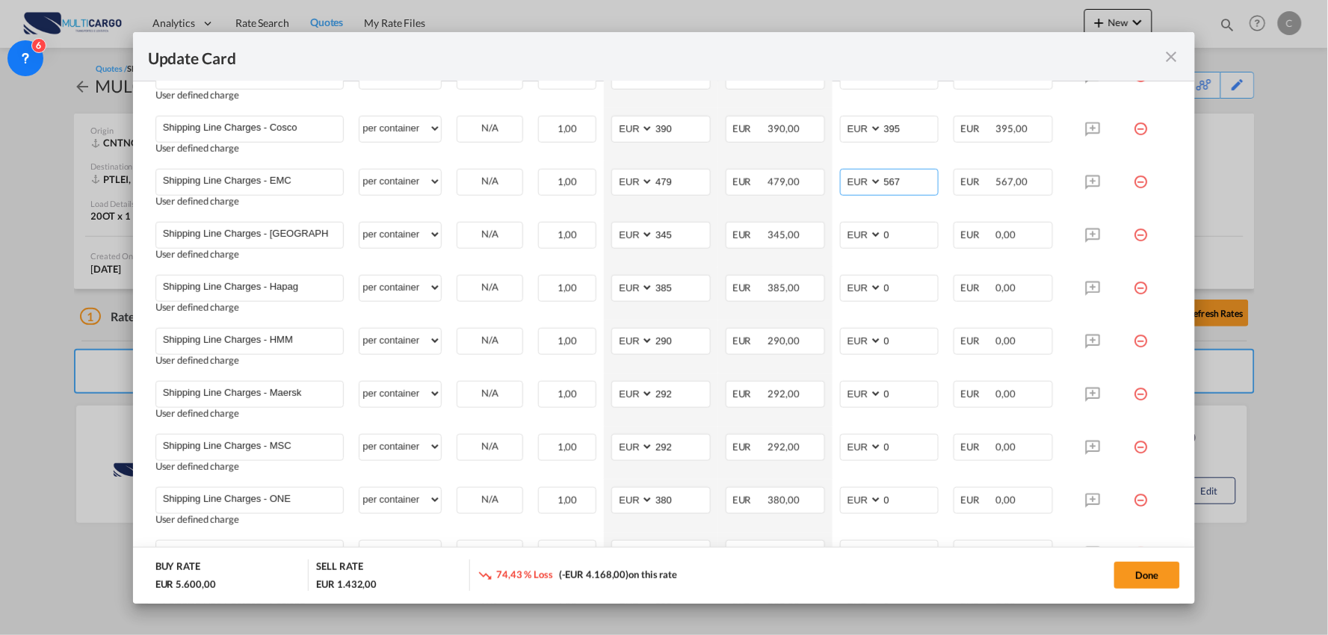
type input "567"
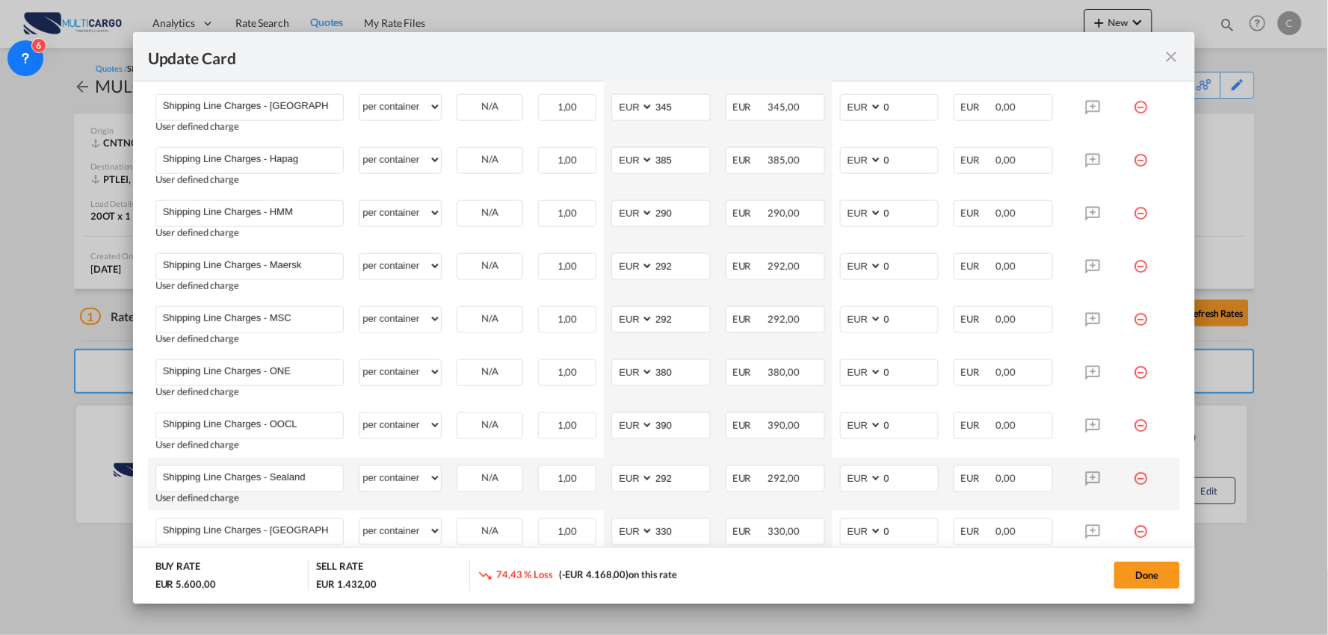
scroll to position [830, 0]
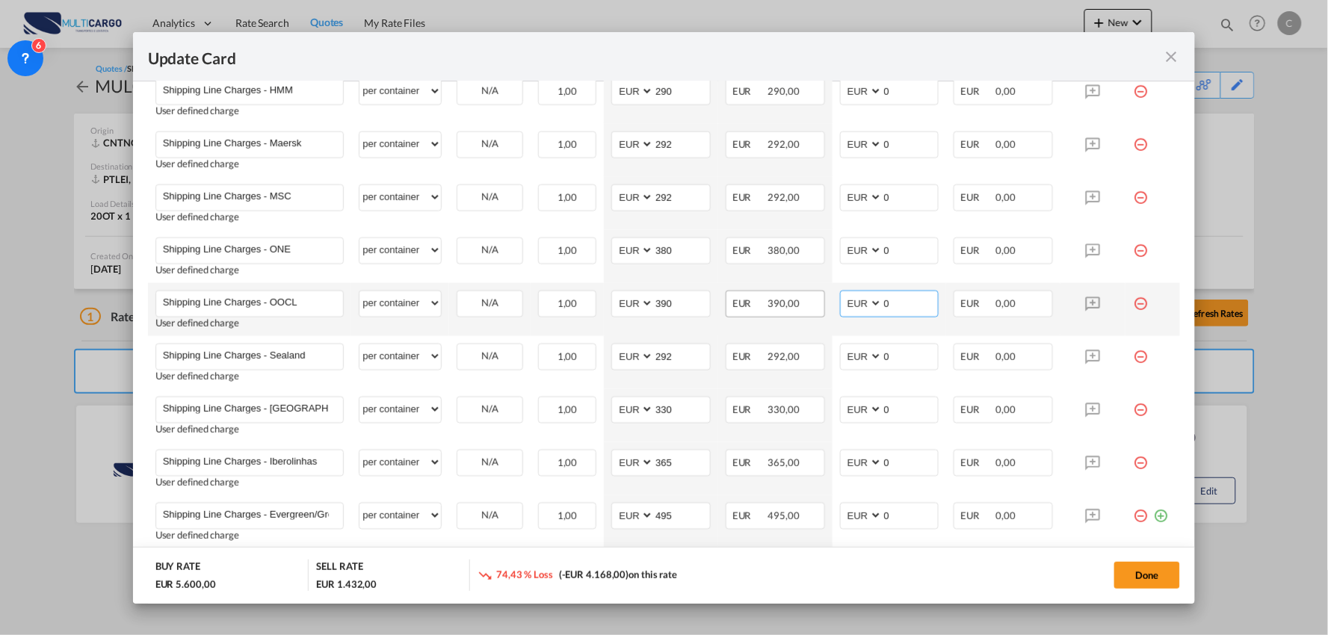
drag, startPoint x: 905, startPoint y: 304, endPoint x: 720, endPoint y: 311, distance: 185.5
click at [731, 308] on tr "Shipping Line Charges - OOCL Please Enter User Defined Charges Cannot Be Publis…" at bounding box center [664, 309] width 1033 height 53
type input "3"
click at [901, 303] on input "295" at bounding box center [911, 303] width 56 height 22
drag, startPoint x: 903, startPoint y: 302, endPoint x: 839, endPoint y: 304, distance: 63.6
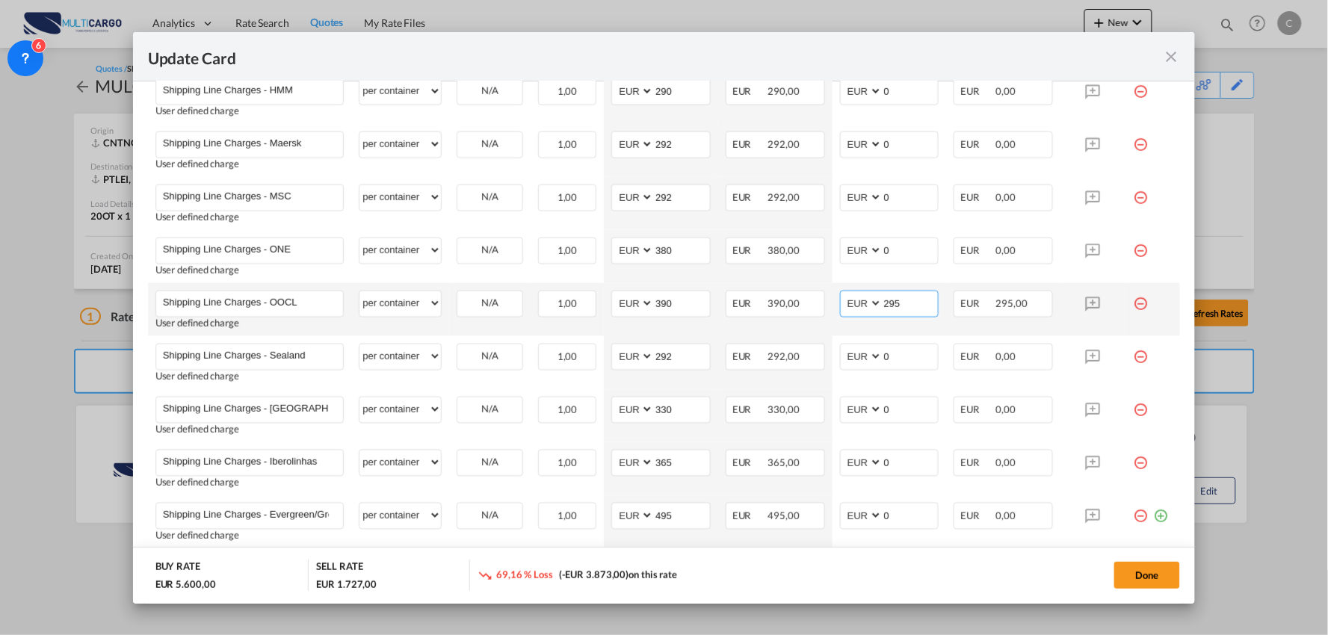
click at [815, 301] on tr "Shipping Line Charges - OOCL Please Enter User Defined Charges Cannot Be Publis…" at bounding box center [664, 309] width 1033 height 53
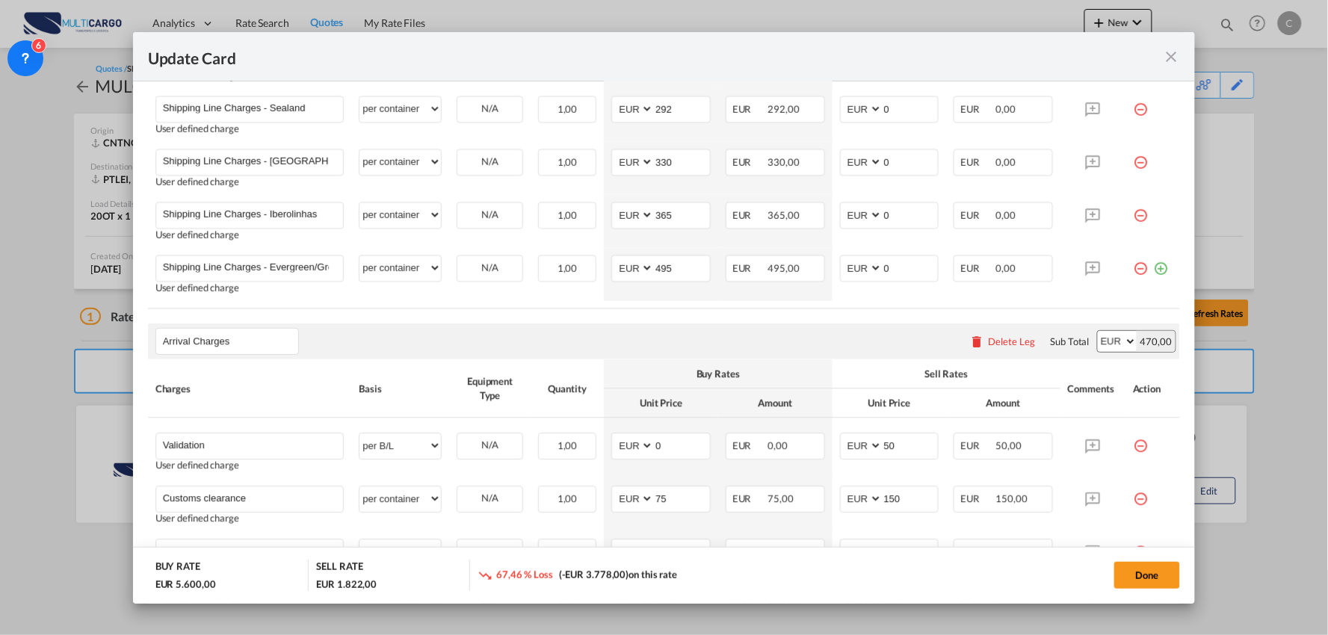
scroll to position [1079, 0]
type input "390"
drag, startPoint x: 588, startPoint y: 319, endPoint x: 72, endPoint y: 453, distance: 533.6
click at [588, 319] on rate-modification "Main Freight Please enter leg name Leg Name Already Exists Delete Leg Sub Total…" at bounding box center [664, 30] width 1033 height 1289
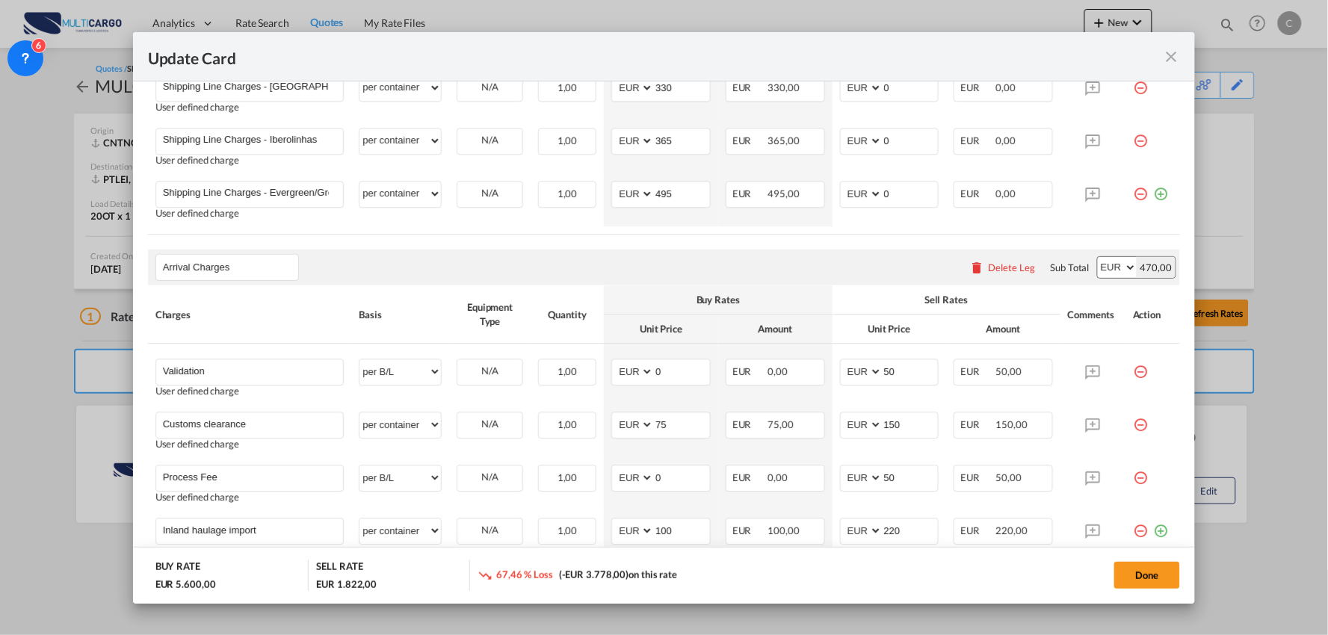
scroll to position [1245, 0]
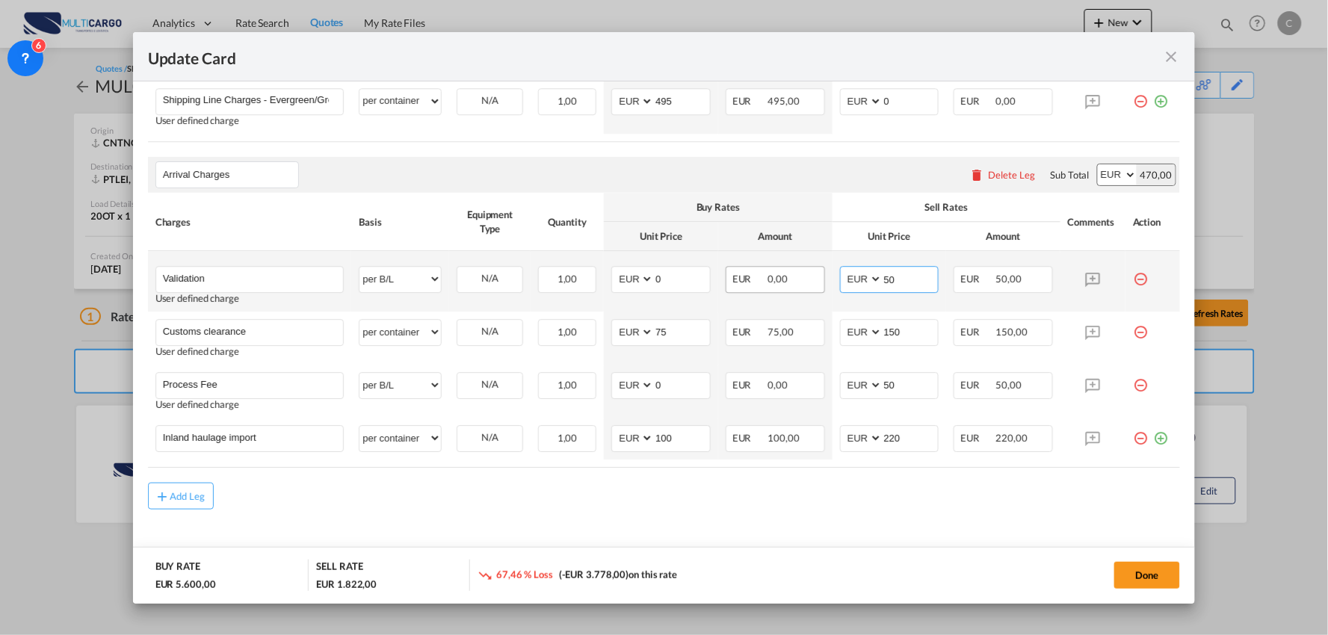
drag, startPoint x: 895, startPoint y: 275, endPoint x: 766, endPoint y: 280, distance: 128.7
click at [815, 280] on tr "Validation Please Enter User Defined Charges Cannot Be Published User defined c…" at bounding box center [664, 281] width 1033 height 61
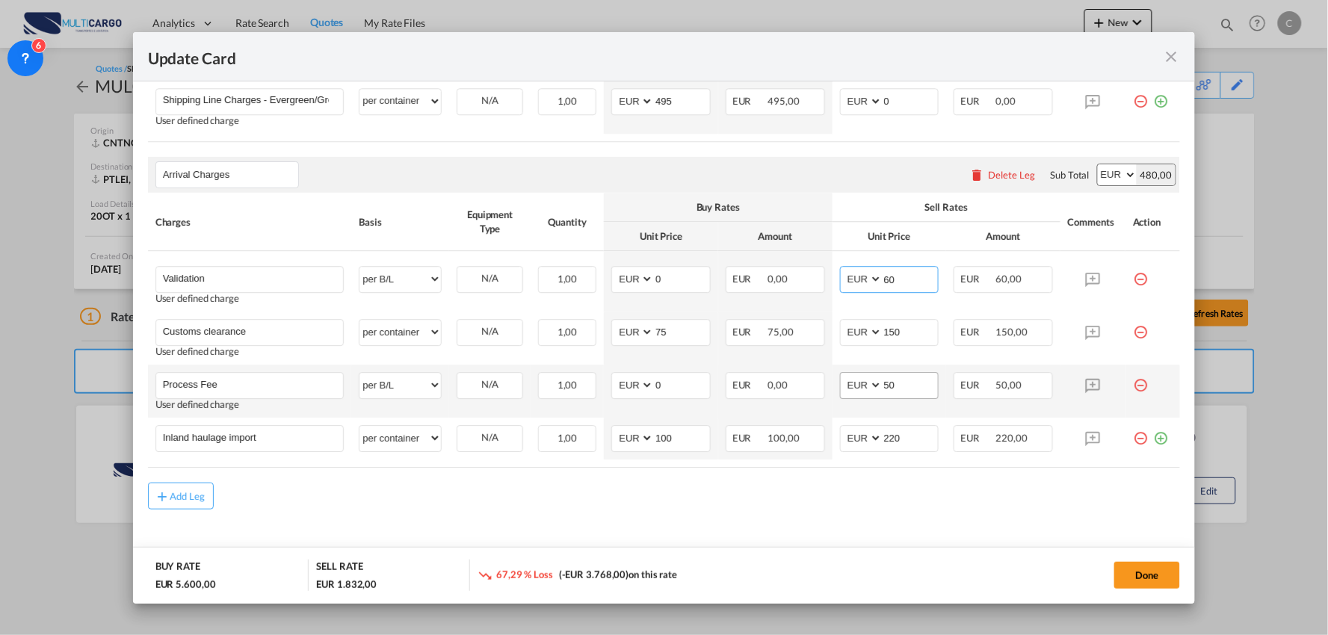
type input "60"
drag, startPoint x: 845, startPoint y: 385, endPoint x: 765, endPoint y: 383, distance: 79.3
click at [773, 387] on tr "Process Fee Please Enter User Defined Charges Cannot Be Published User defined …" at bounding box center [664, 391] width 1033 height 53
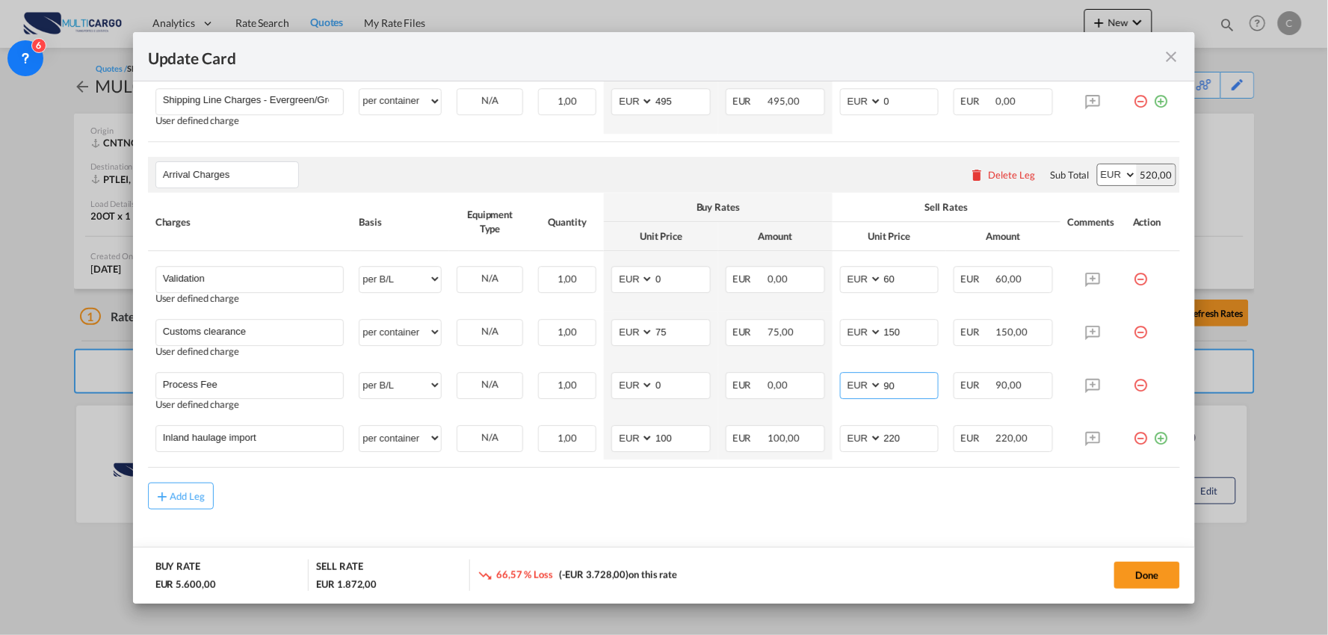
type input "90"
drag, startPoint x: 923, startPoint y: 435, endPoint x: 812, endPoint y: 431, distance: 111.4
click at [813, 431] on tr "Inland haulage import Please Enter User Defined Charges Cannot Be Published per…" at bounding box center [664, 439] width 1033 height 42
type input "315"
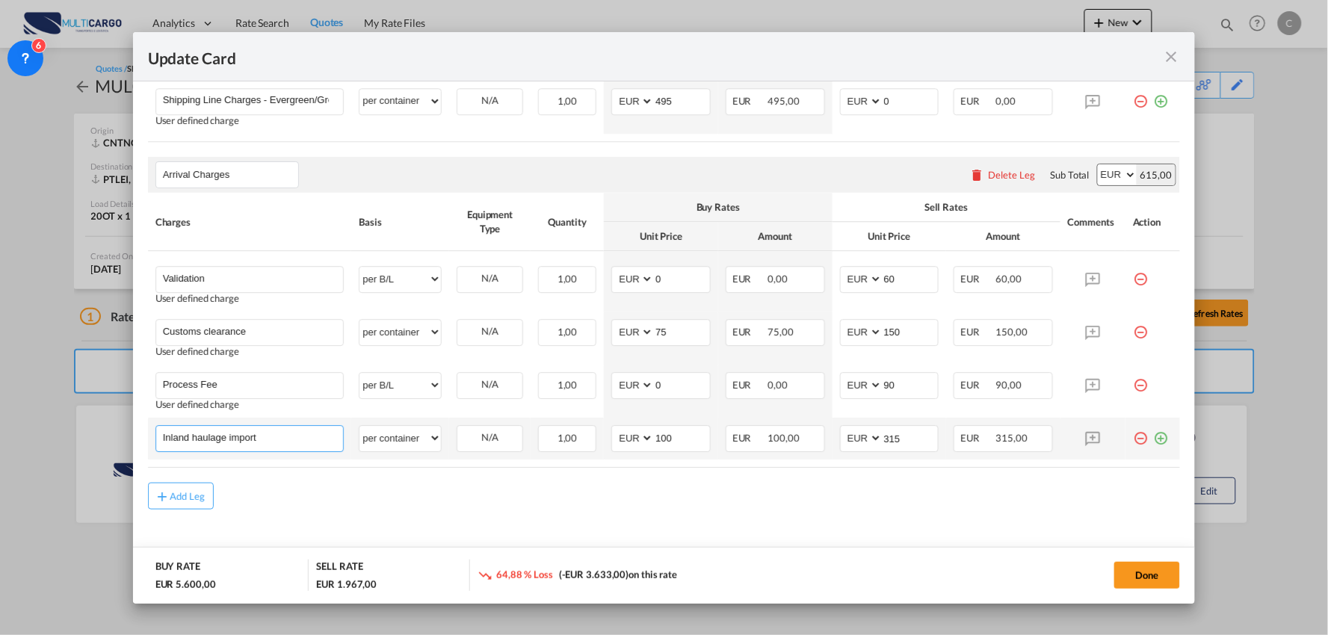
click at [280, 437] on input "Inland haulage import" at bounding box center [253, 437] width 181 height 22
drag, startPoint x: 330, startPoint y: 434, endPoint x: 19, endPoint y: 410, distance: 311.9
click at [13, 415] on div "Update Card Port of [GEOGRAPHIC_DATA] CNTNG T/S Liner/Carrier MultiCargo 2HM LO…" at bounding box center [664, 317] width 1328 height 635
type input "Delivery (Fuel Surcharge Included)"
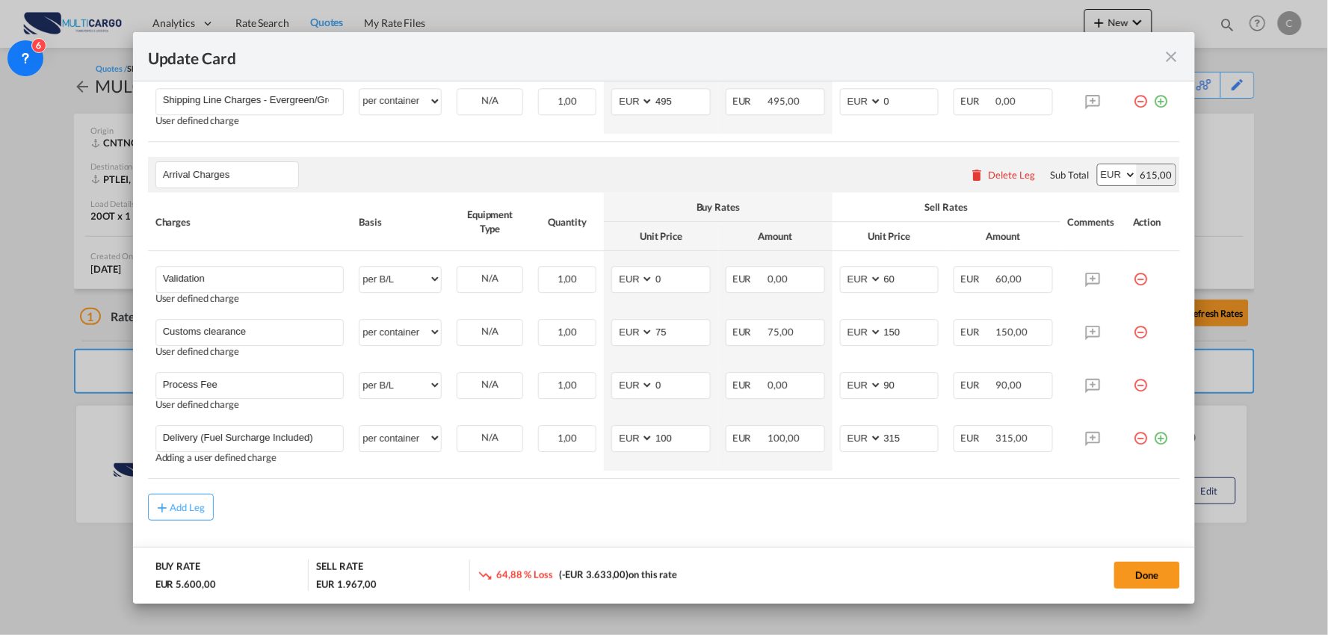
click at [424, 514] on div "Add Leg" at bounding box center [664, 507] width 1033 height 27
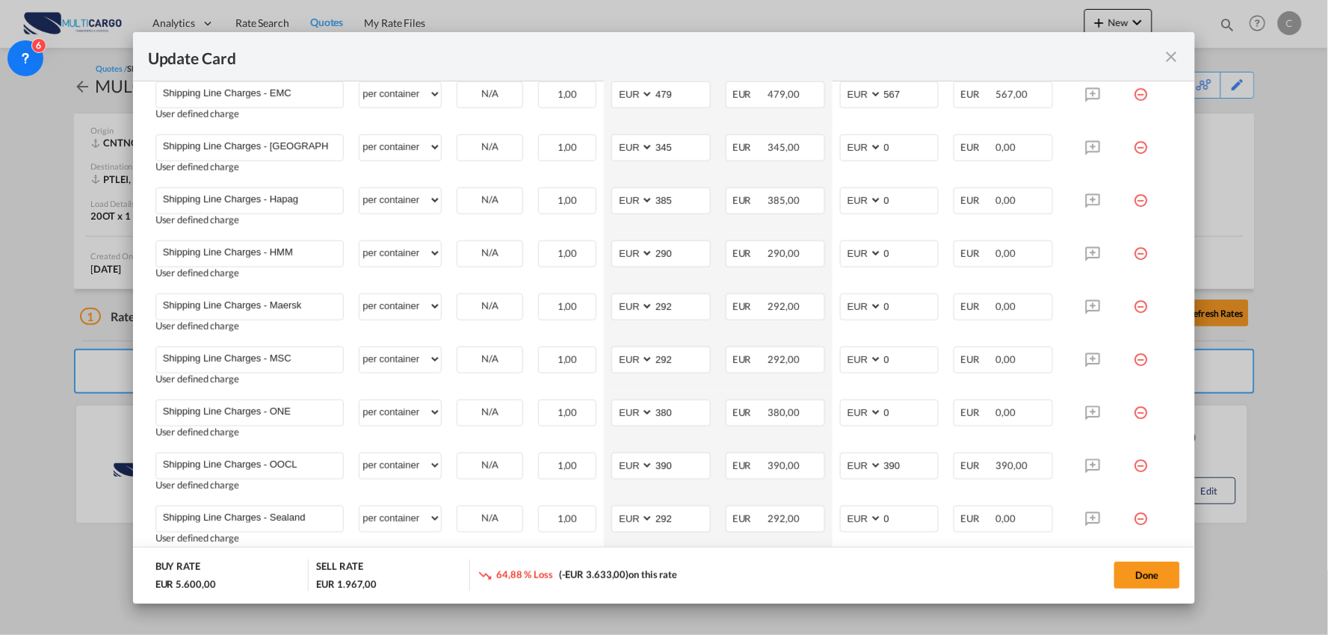
scroll to position [664, 0]
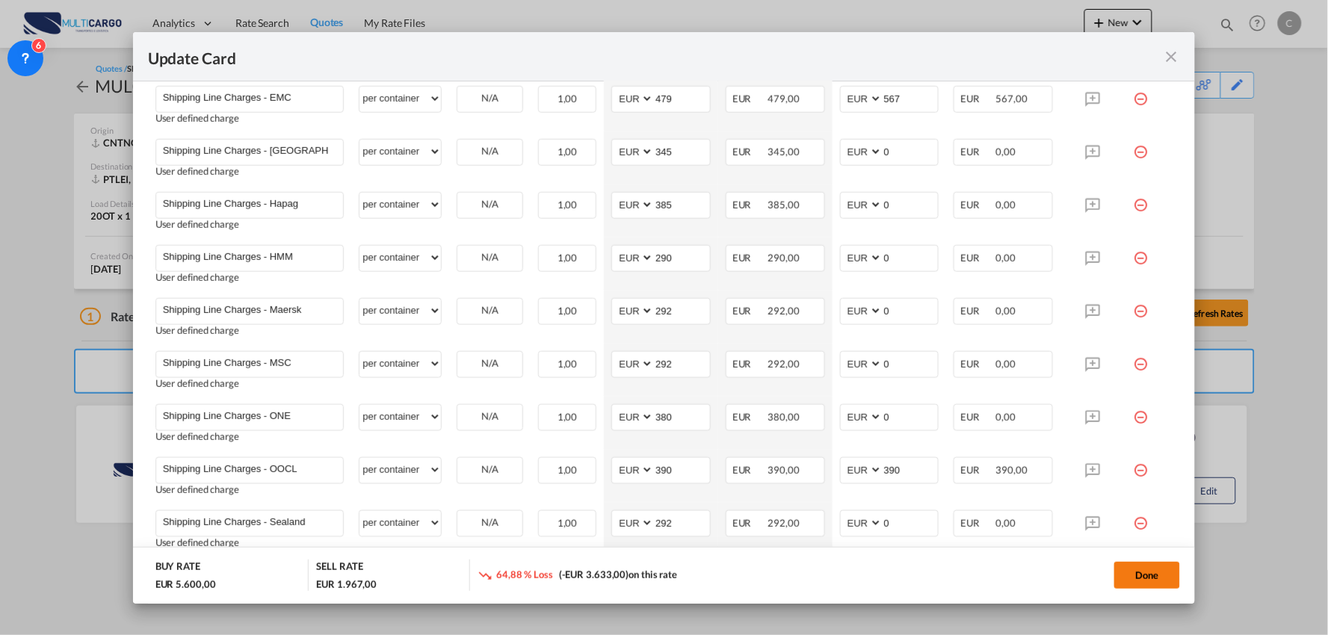
click at [1138, 577] on button "Done" at bounding box center [1148, 575] width 66 height 27
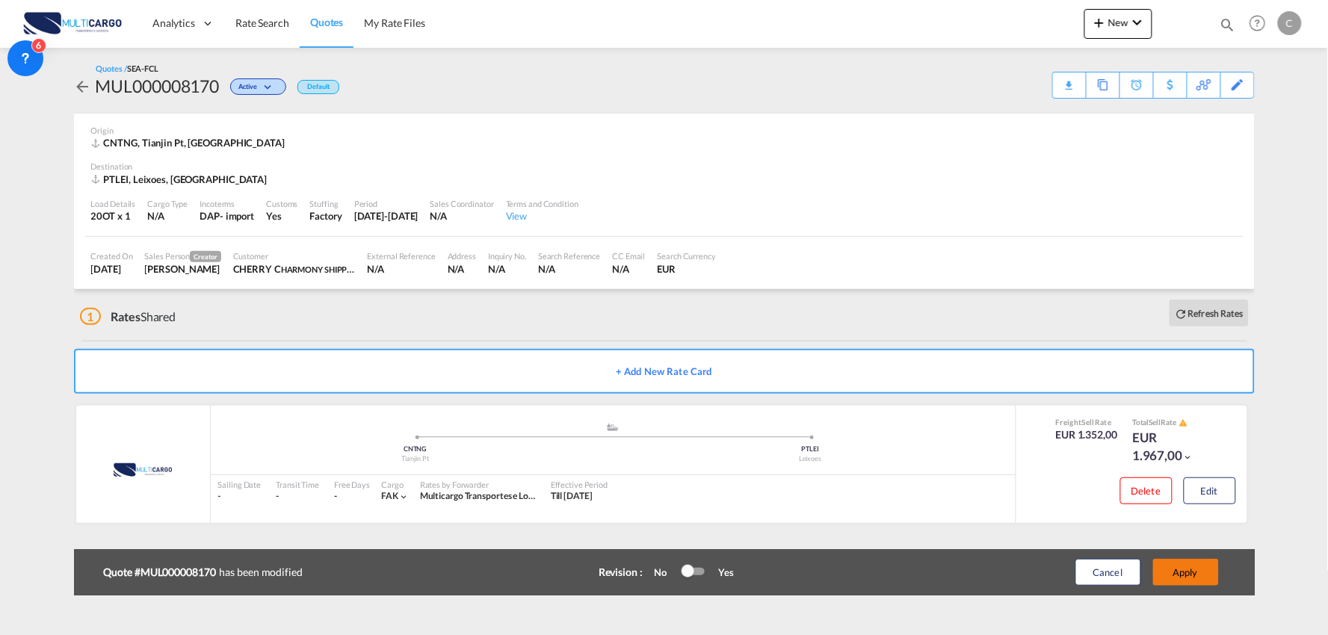
click at [1186, 569] on button "Apply" at bounding box center [1186, 572] width 66 height 27
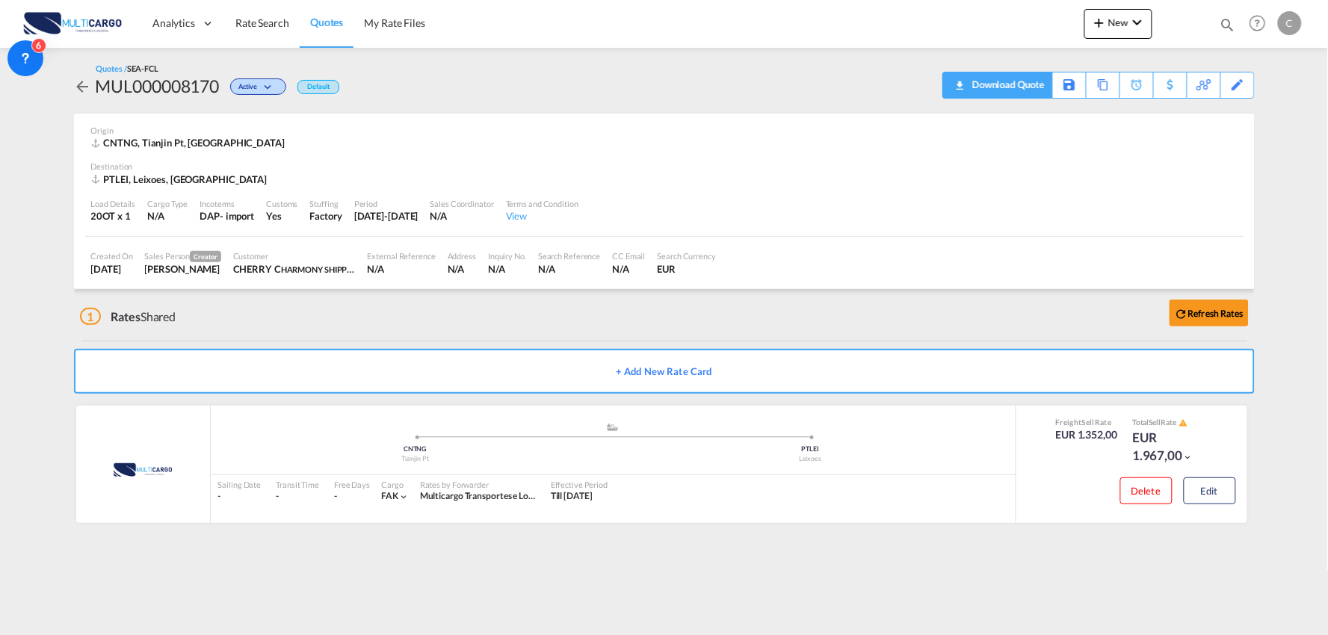
click at [1029, 84] on div "Download Quote" at bounding box center [1007, 85] width 76 height 24
click at [1201, 492] on button "Edit" at bounding box center [1210, 491] width 52 height 27
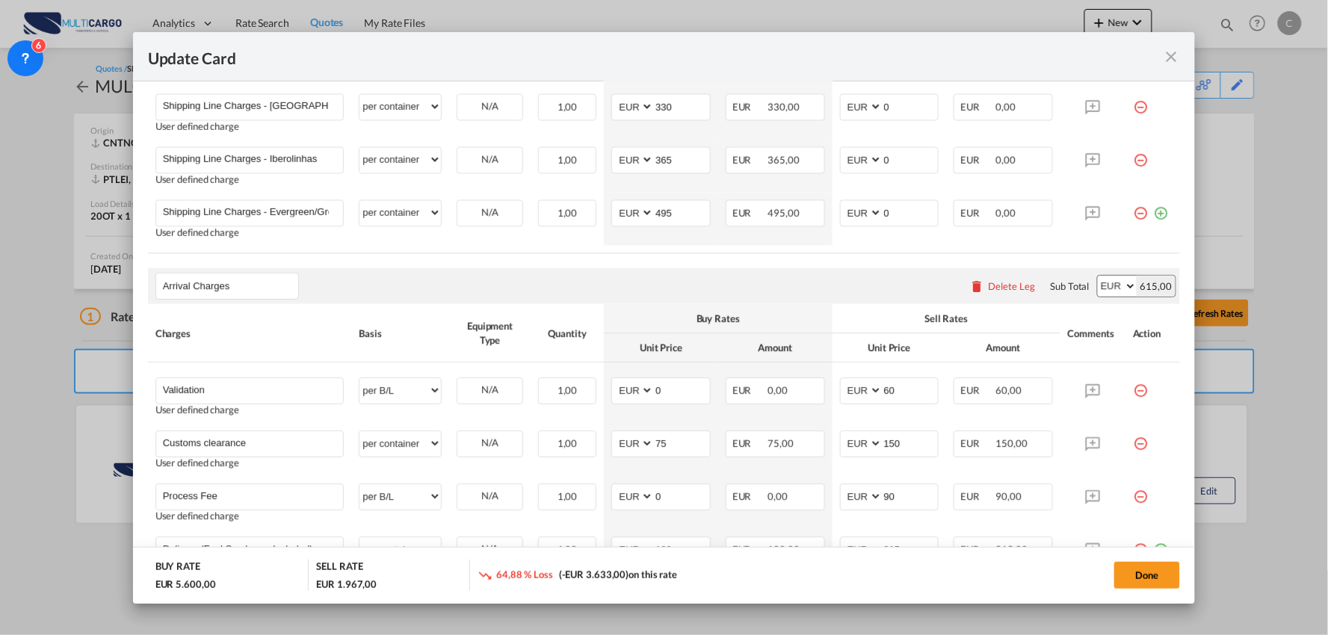
scroll to position [1272, 0]
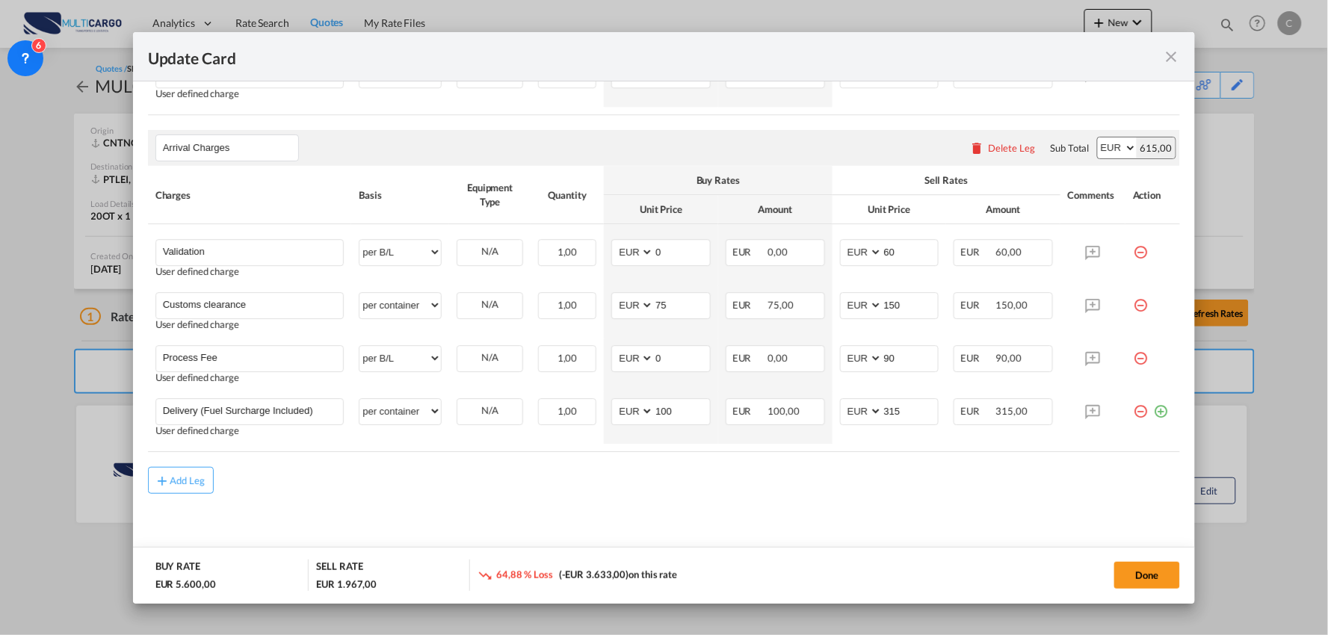
click at [617, 494] on div "Add Leg" at bounding box center [664, 480] width 1033 height 27
click at [901, 486] on div "Add Leg" at bounding box center [664, 480] width 1033 height 27
click at [416, 302] on select "per equipment per container per B/L per shipping bill per shipment per pallet p…" at bounding box center [400, 305] width 81 height 24
select select "per_document"
click at [360, 294] on select "per equipment per container per B/L per shipping bill per shipment per pallet p…" at bounding box center [400, 305] width 81 height 24
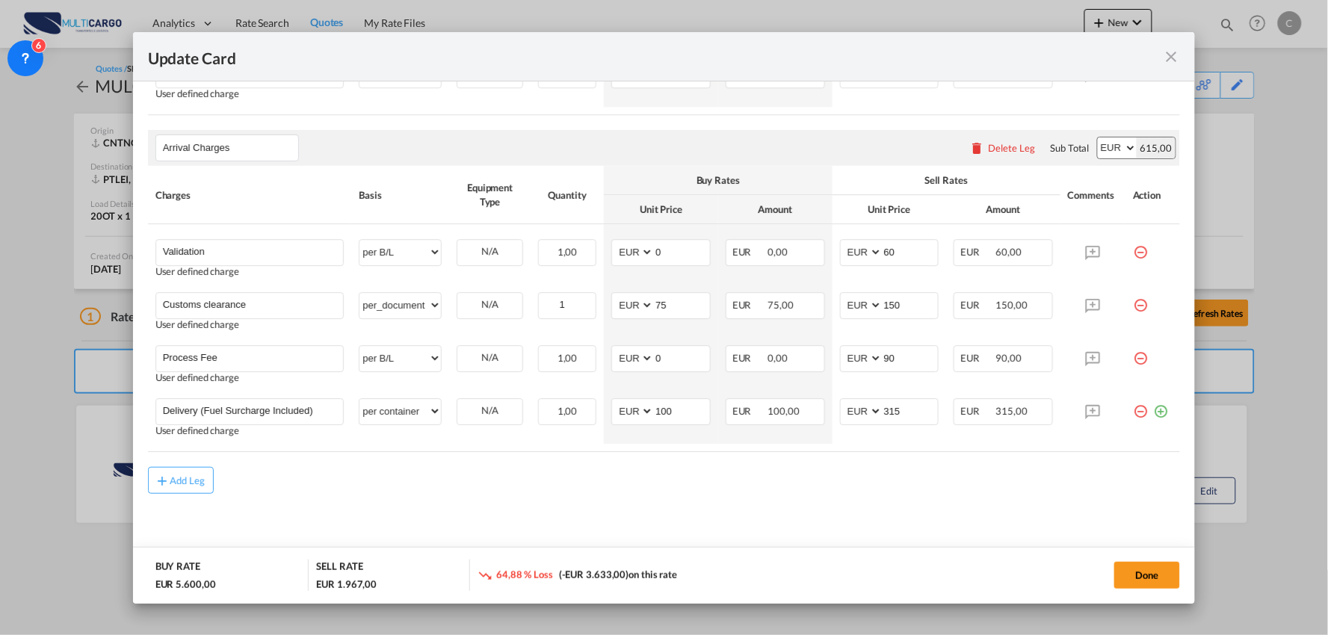
click at [487, 564] on div "64,88 % Loss (-EUR 3.633,00) on this rate" at bounding box center [631, 575] width 307 height 31
click at [1144, 570] on button "Done" at bounding box center [1148, 575] width 66 height 27
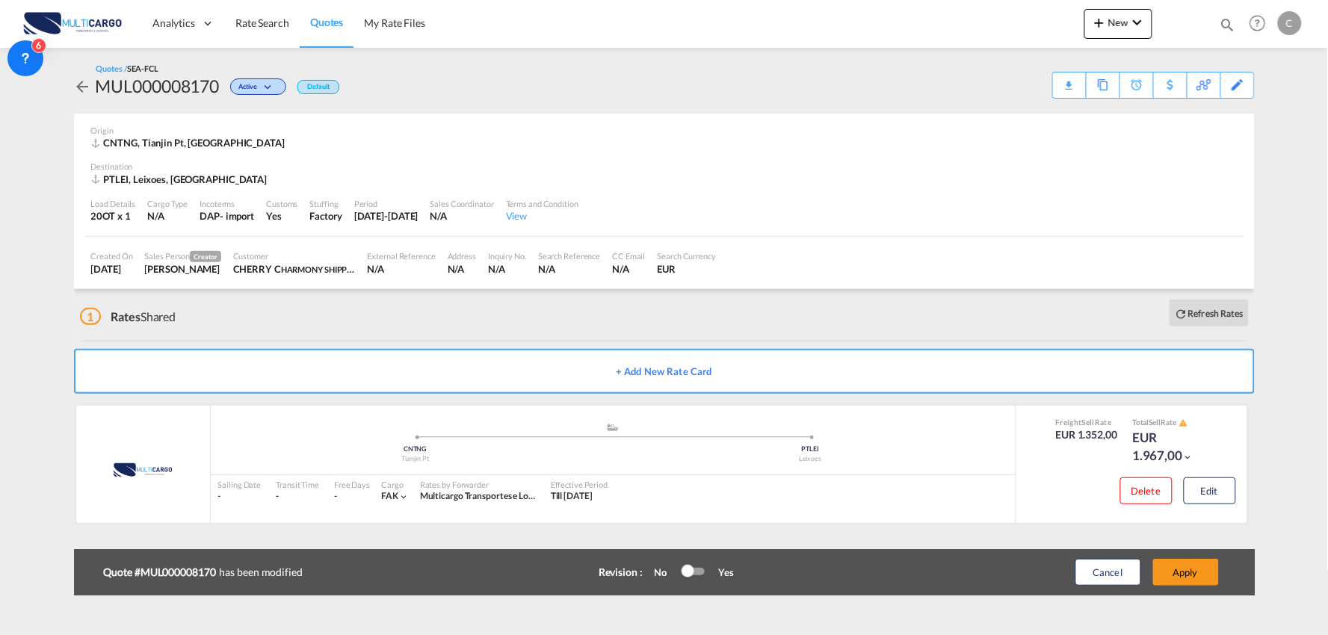
click at [1186, 558] on div "Update Card Port of [GEOGRAPHIC_DATA] CNTNG T/S Liner/Carrier MultiCargo 2HM LO…" at bounding box center [664, 317] width 1328 height 635
click at [1207, 573] on button "Apply" at bounding box center [1186, 572] width 66 height 27
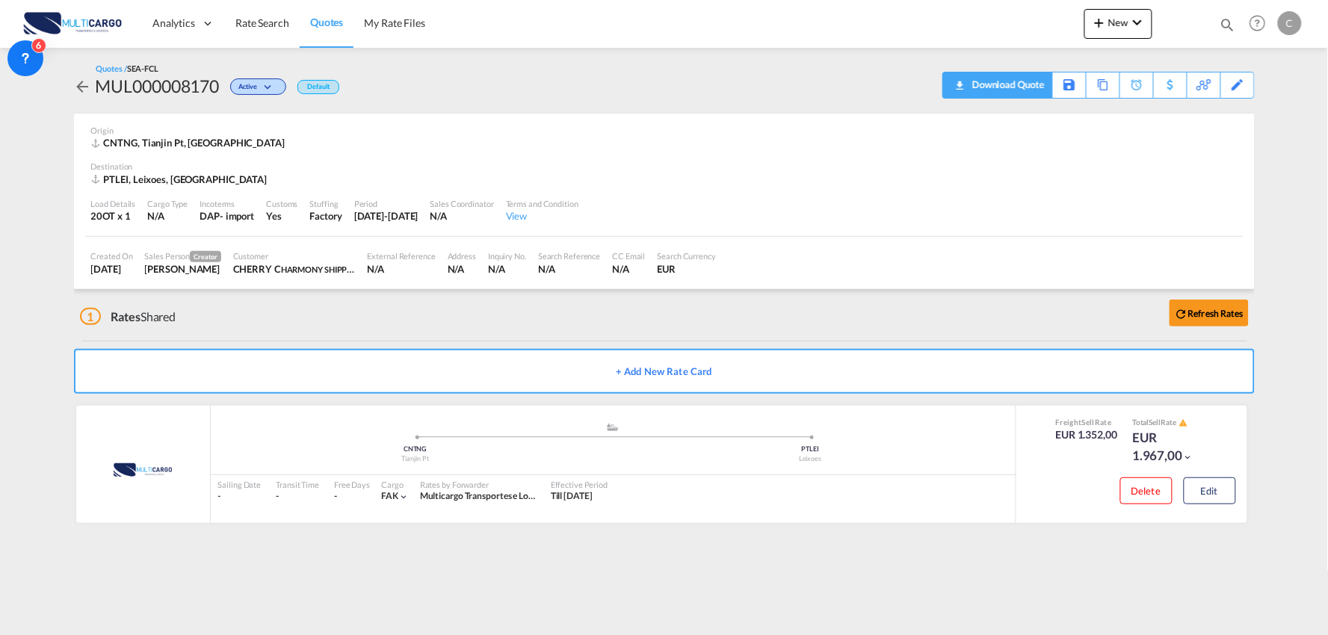
click at [1027, 85] on div "Download Quote" at bounding box center [1007, 85] width 76 height 24
click at [1208, 487] on button "Edit" at bounding box center [1210, 491] width 52 height 27
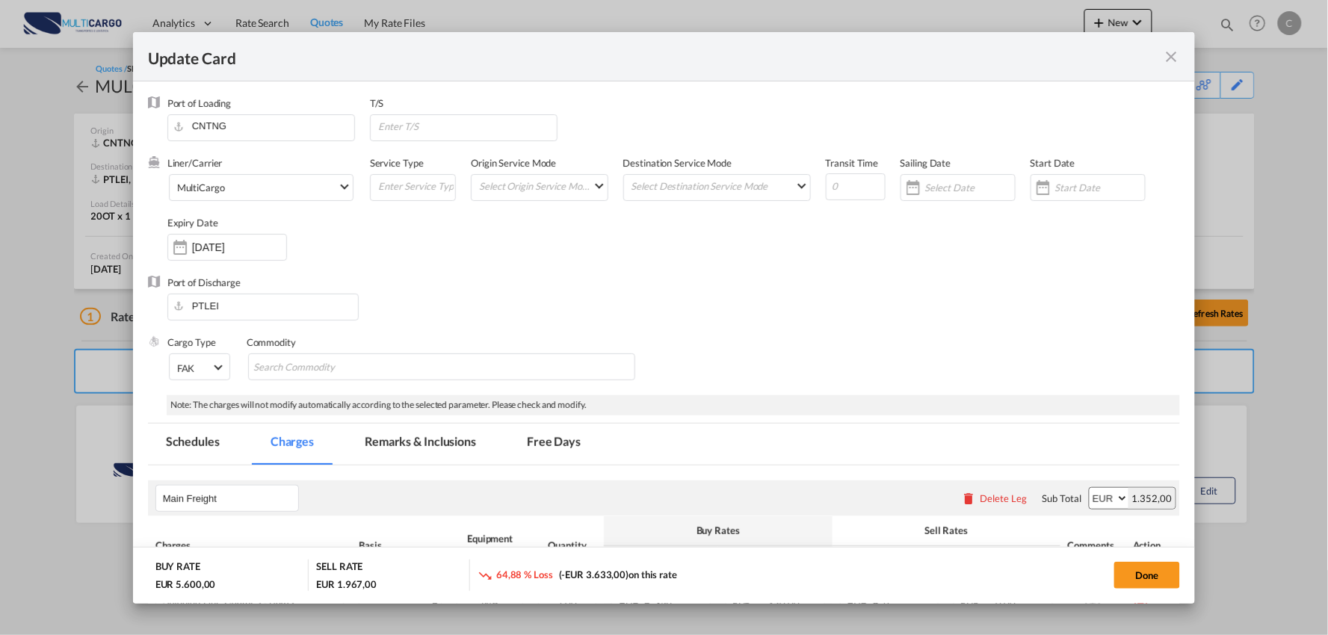
select select "per container"
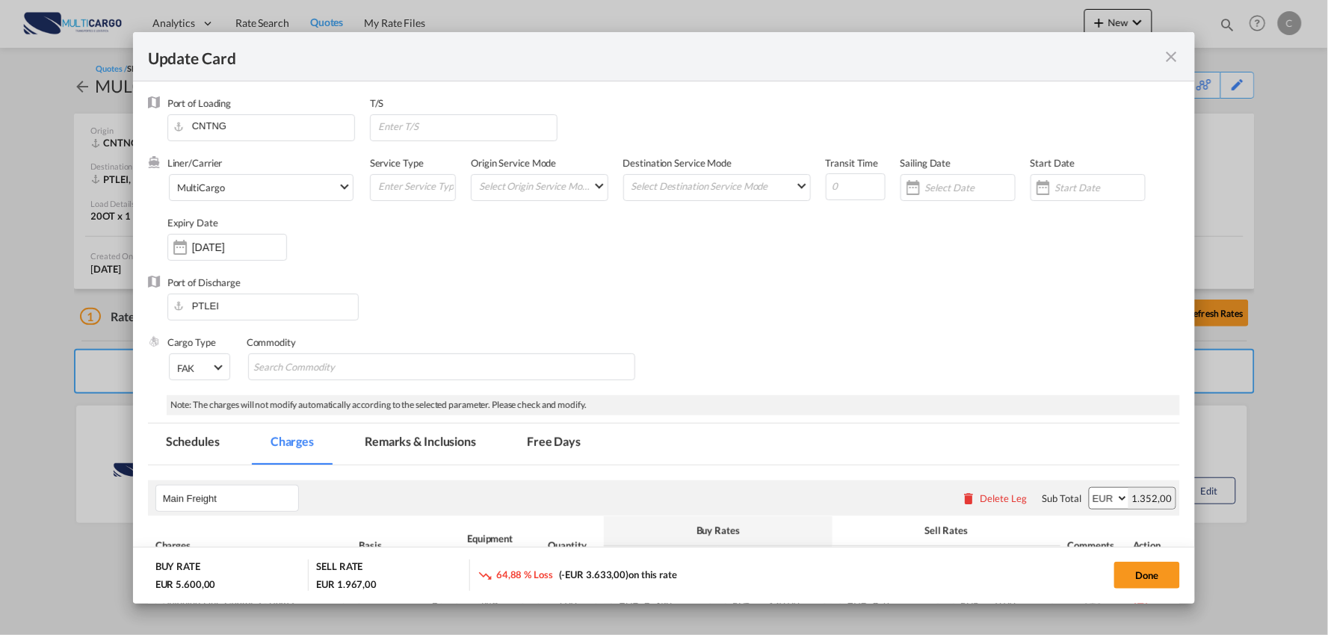
select select "per container"
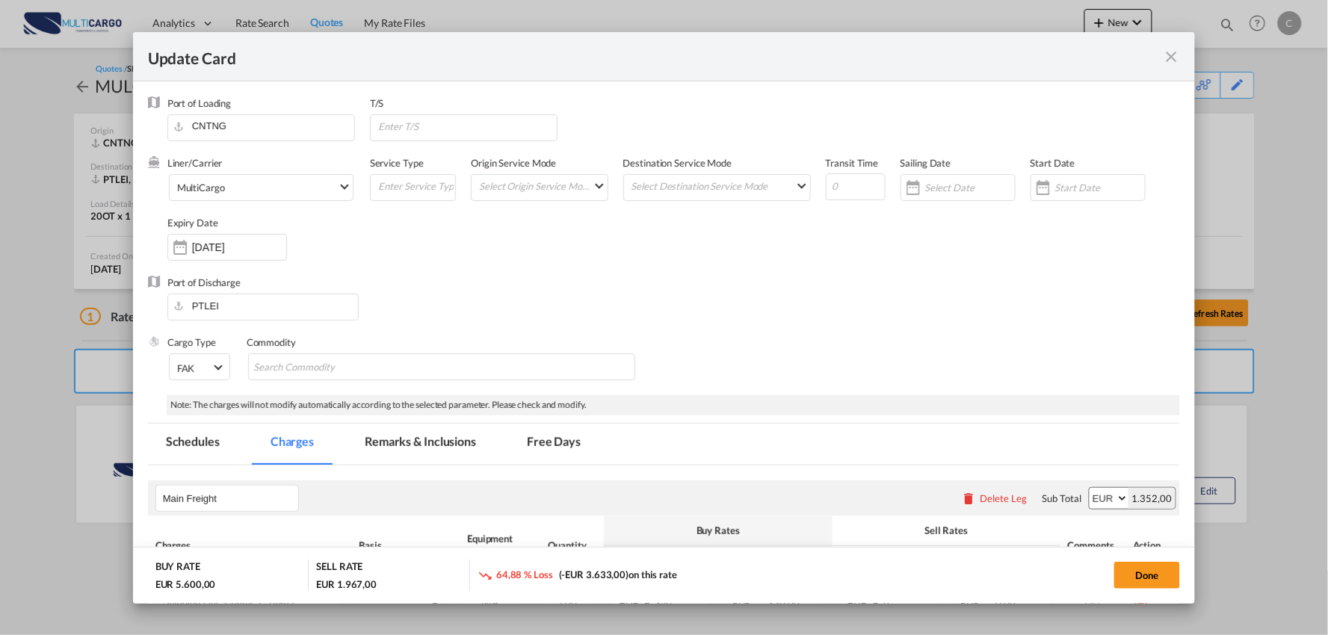
select select "per container"
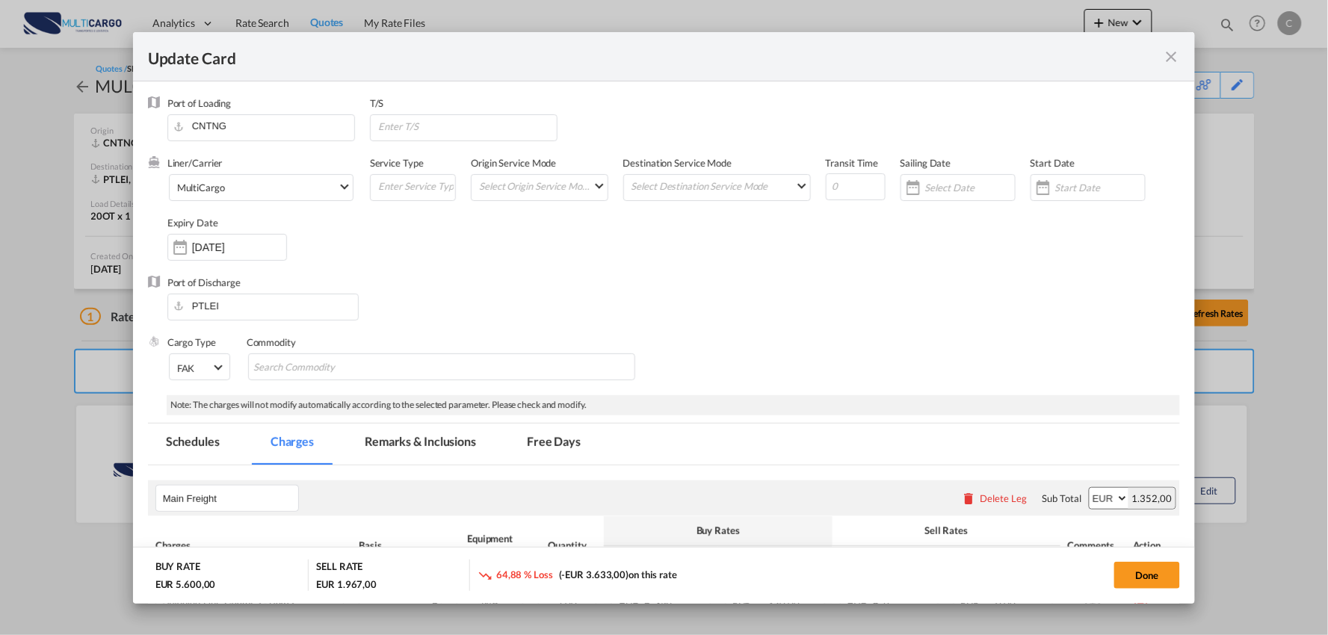
select select "per B/L"
select select "per_document"
select select "per B/L"
select select "per container"
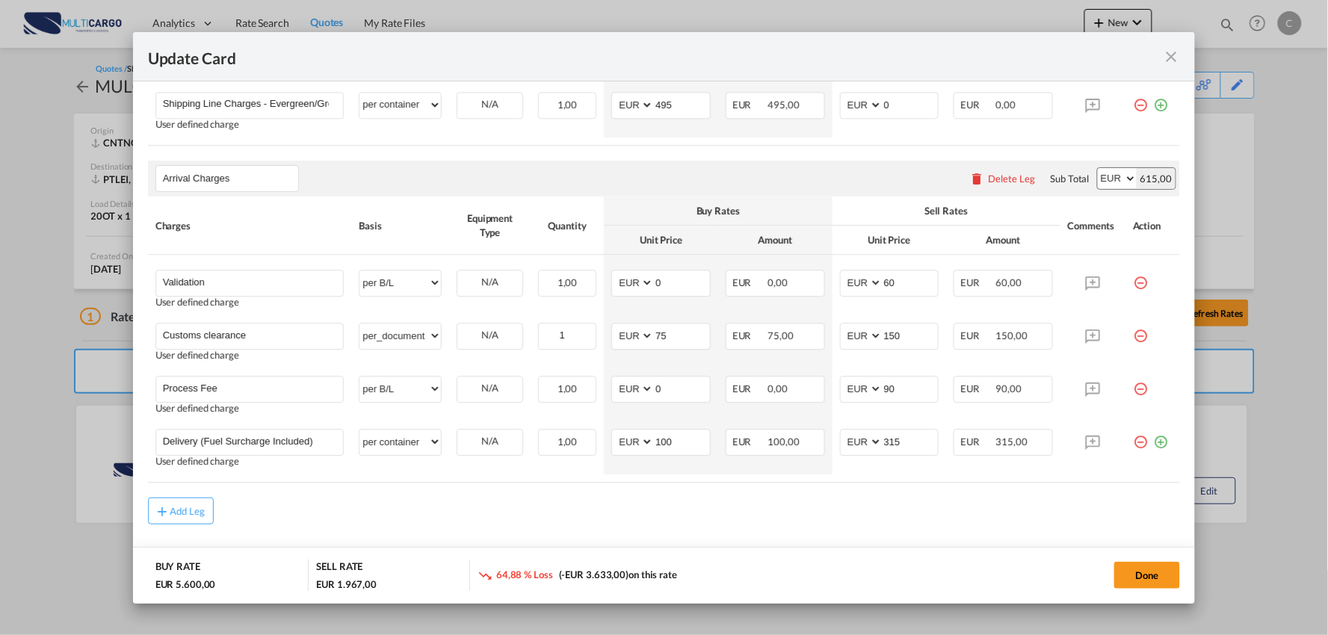
scroll to position [1272, 0]
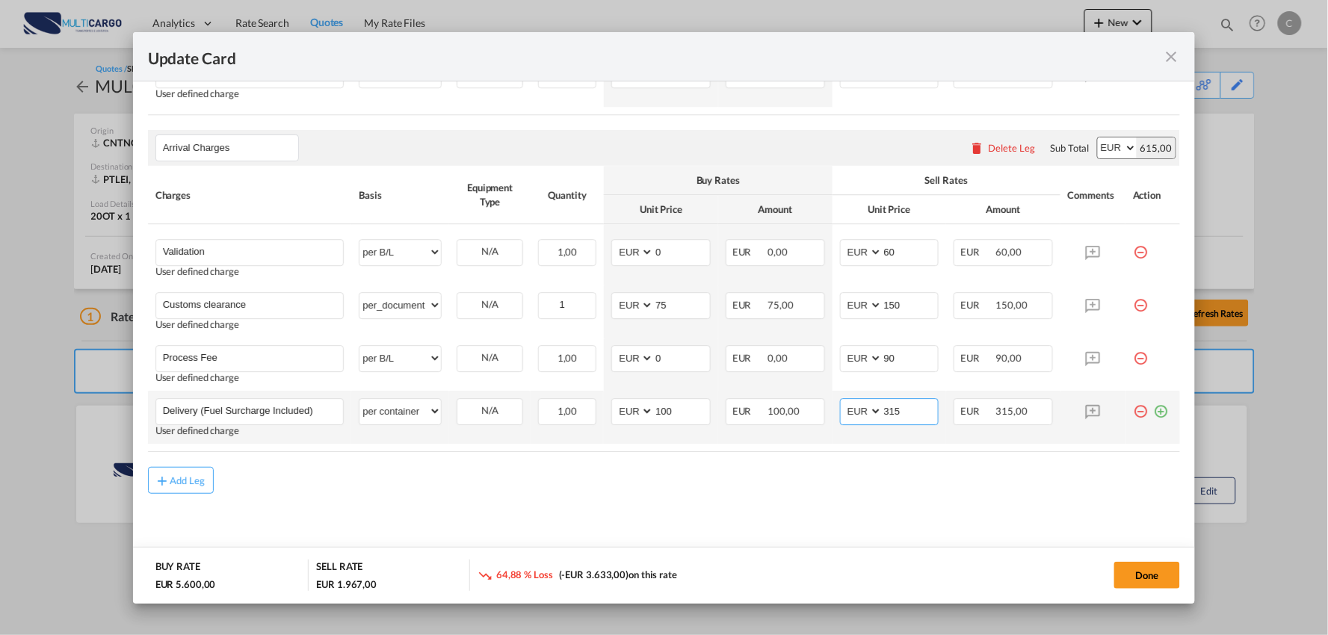
click at [905, 412] on input "315" at bounding box center [911, 410] width 56 height 22
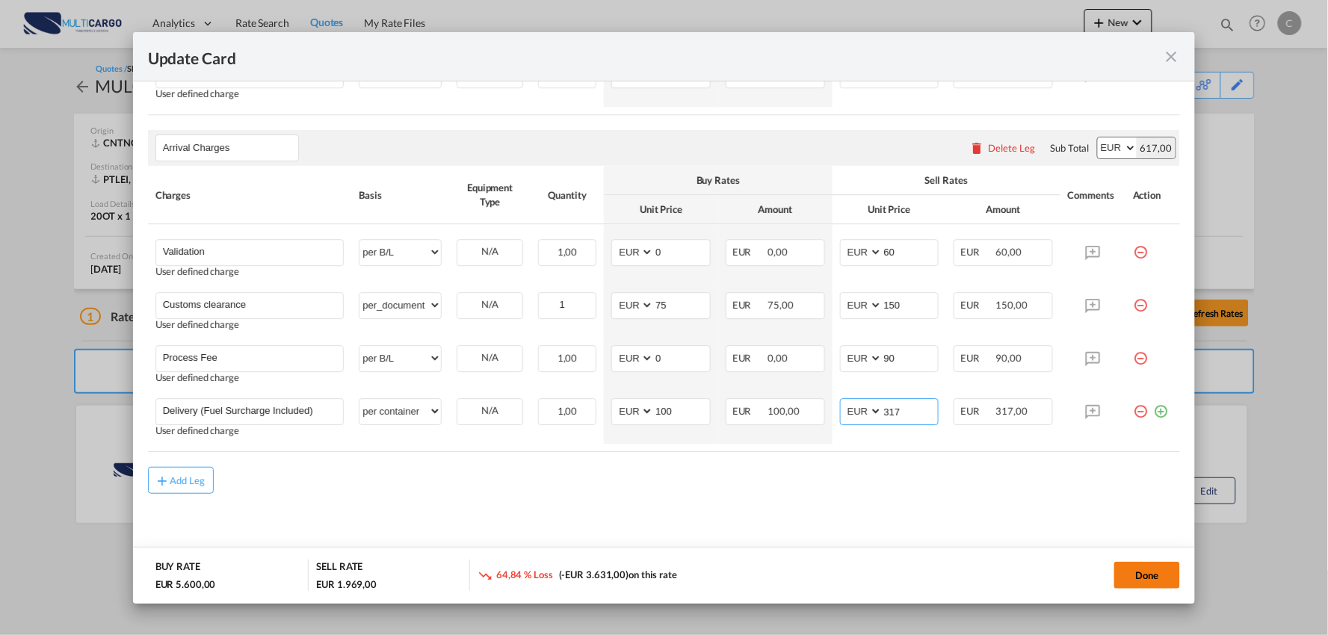
type input "317"
click at [1142, 563] on button "Done" at bounding box center [1148, 575] width 66 height 27
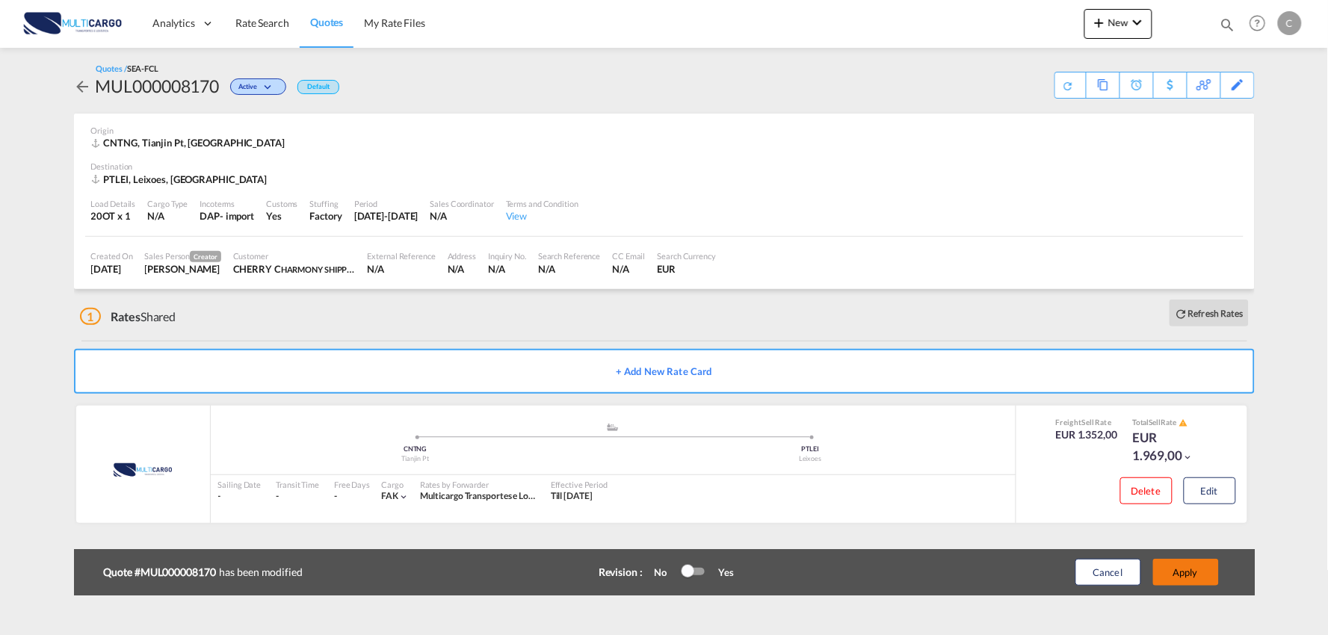
drag, startPoint x: 1187, startPoint y: 558, endPoint x: 1181, endPoint y: 565, distance: 9.0
click at [1181, 565] on button "Apply" at bounding box center [1186, 572] width 66 height 27
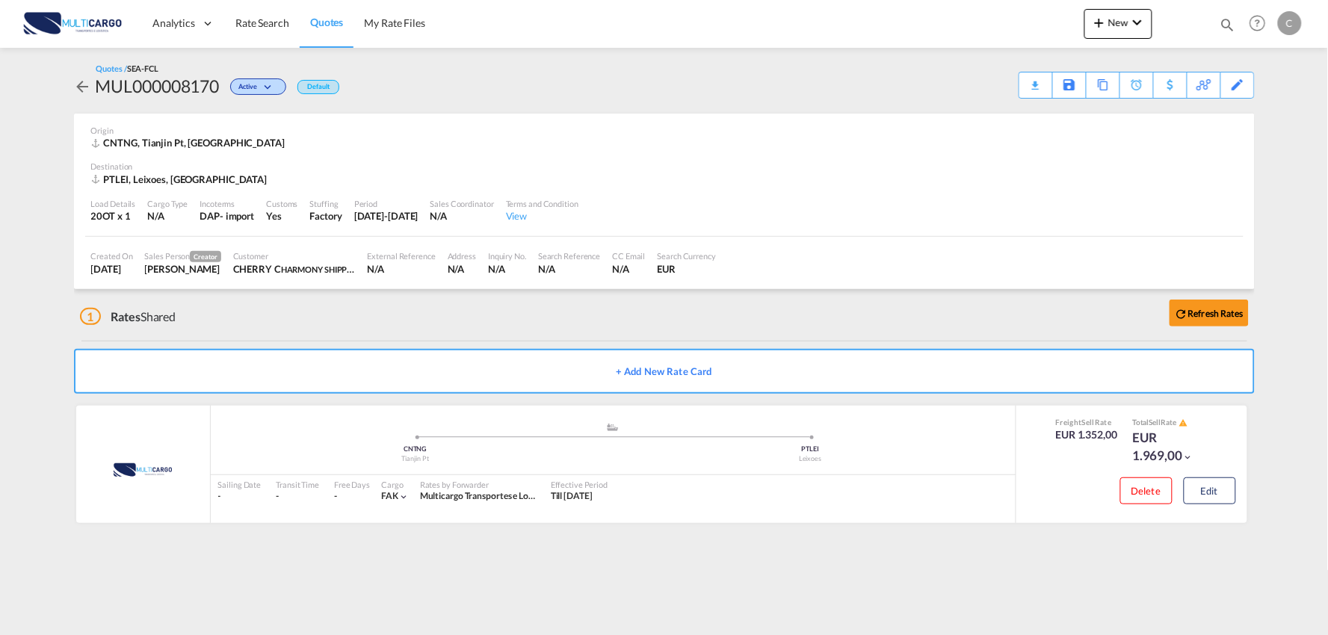
click at [0, 0] on div "Download Quote" at bounding box center [0, 0] width 0 height 0
